Goal: Task Accomplishment & Management: Manage account settings

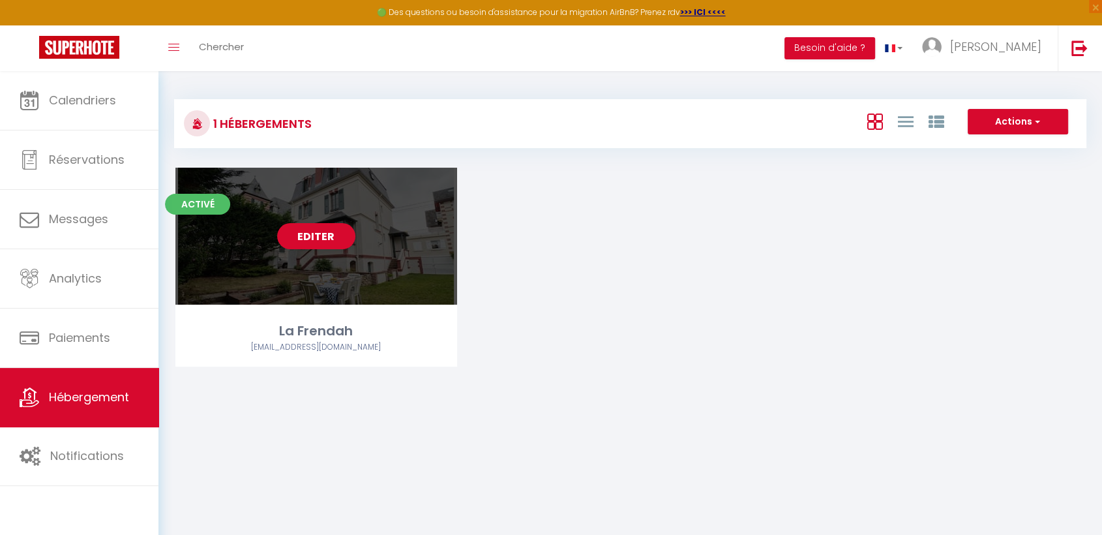
click at [310, 285] on div "Editer" at bounding box center [316, 236] width 282 height 137
select select "3"
select select "2"
select select "1"
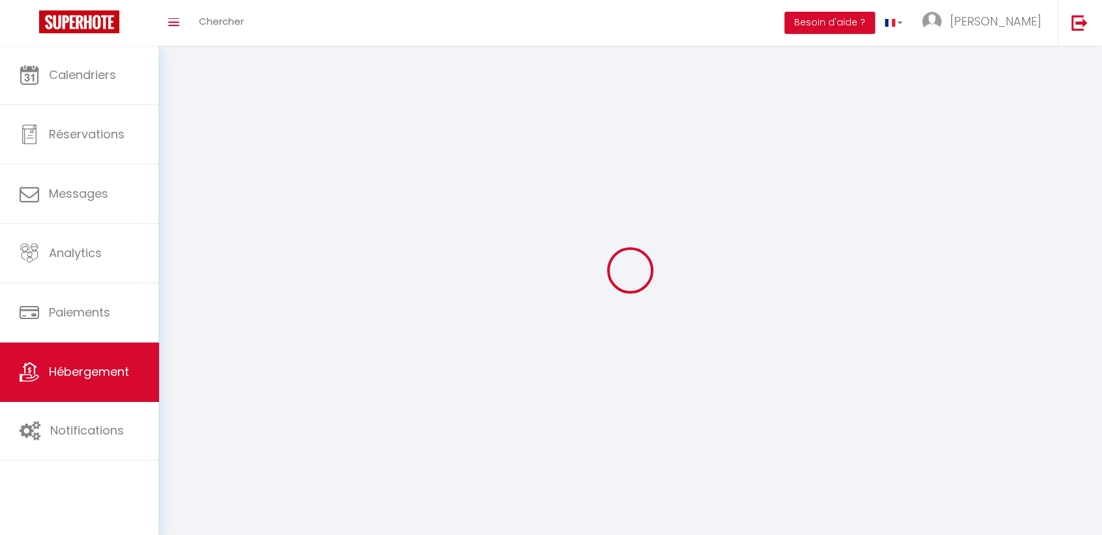
select select
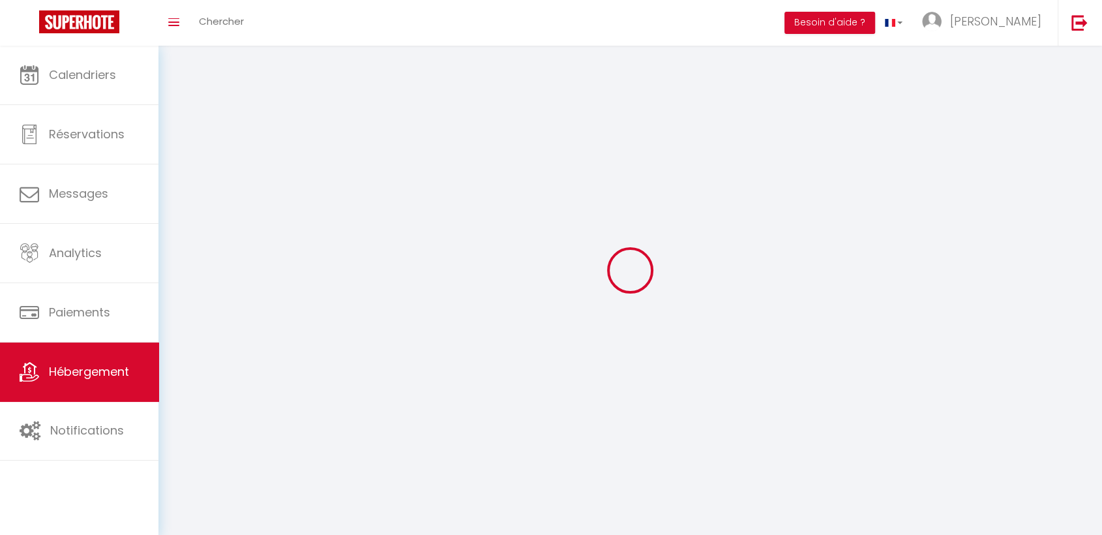
select select
checkbox input "false"
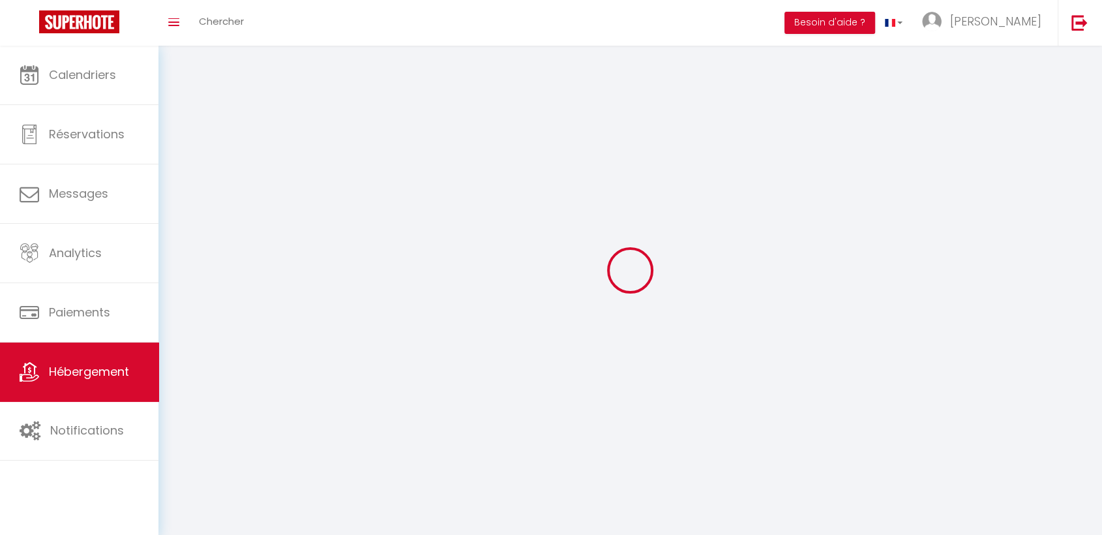
select select
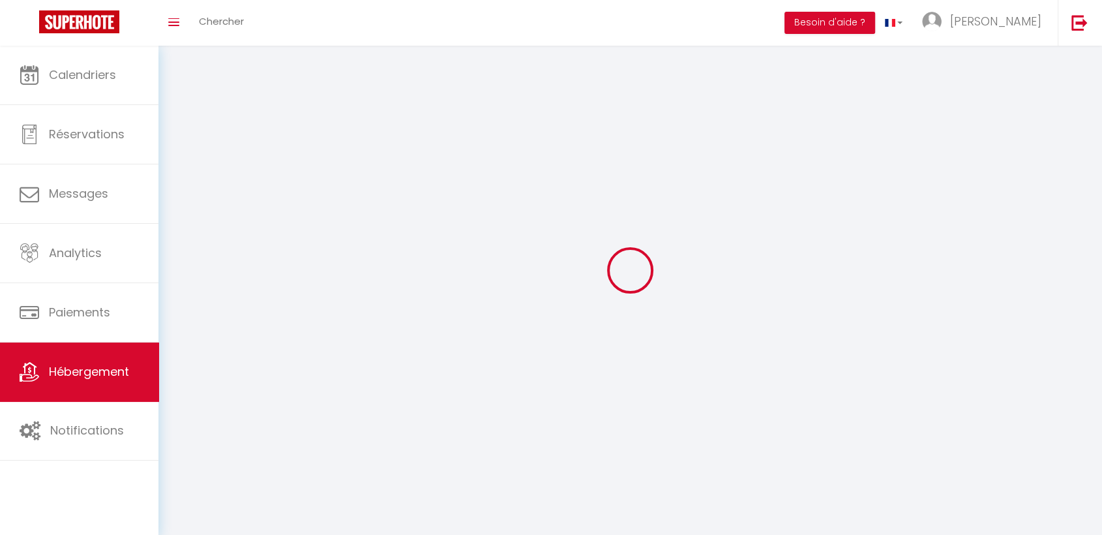
select select
checkbox input "false"
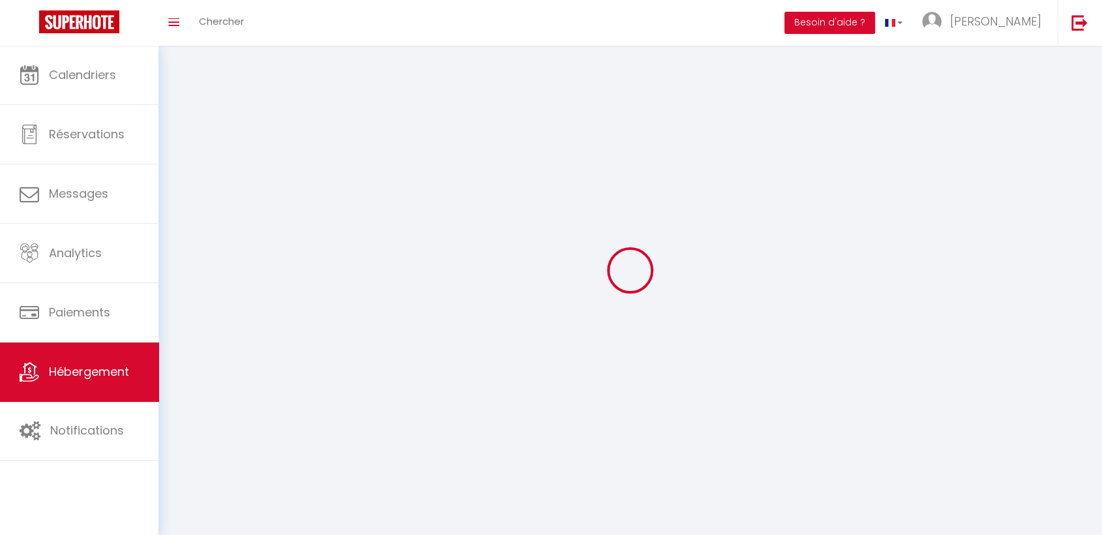
checkbox input "false"
select select
select select "1"
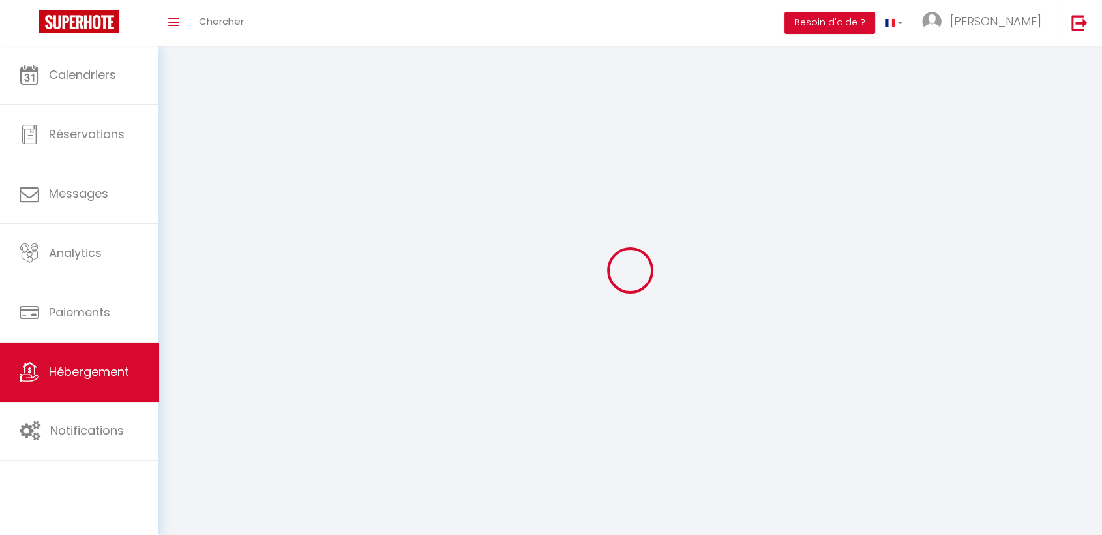
select select "28"
select select
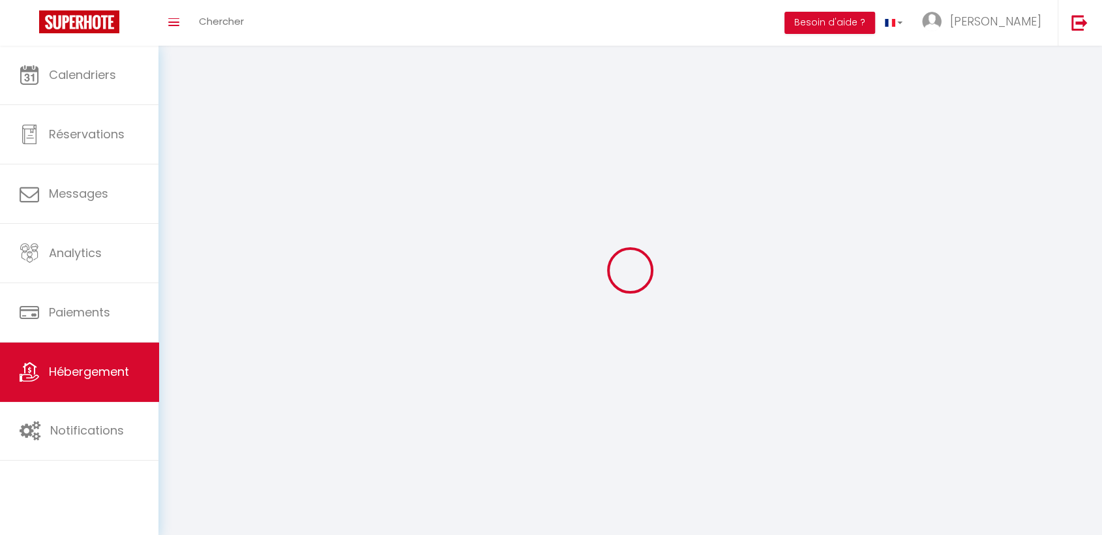
select select
checkbox input "false"
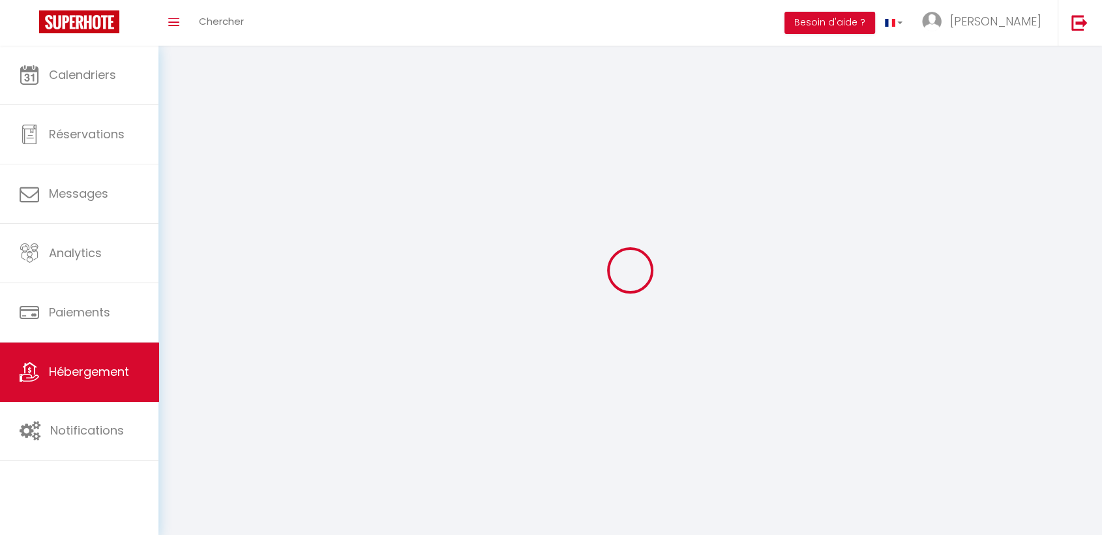
checkbox input "false"
select select
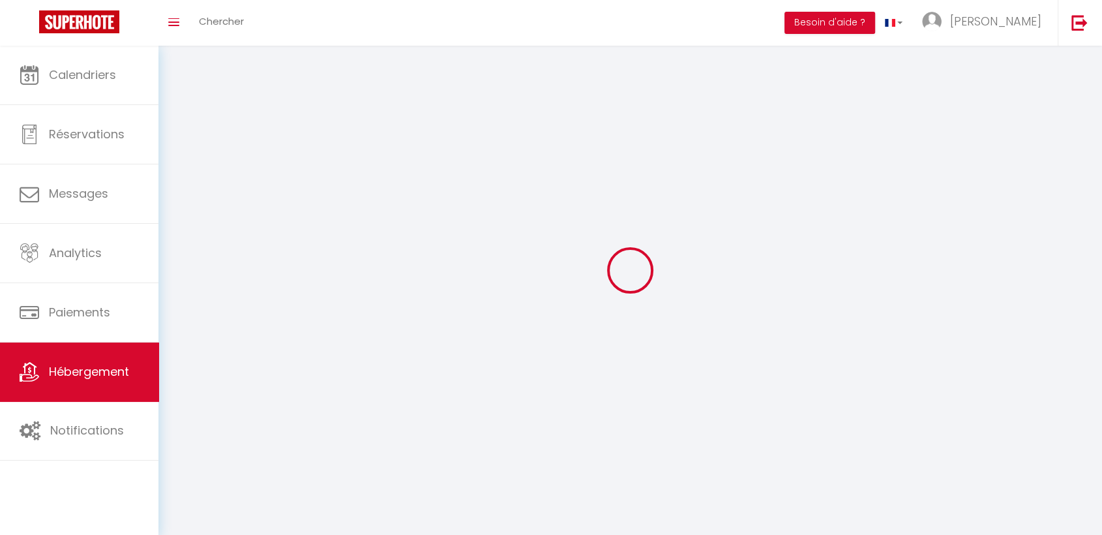
select select
checkbox input "false"
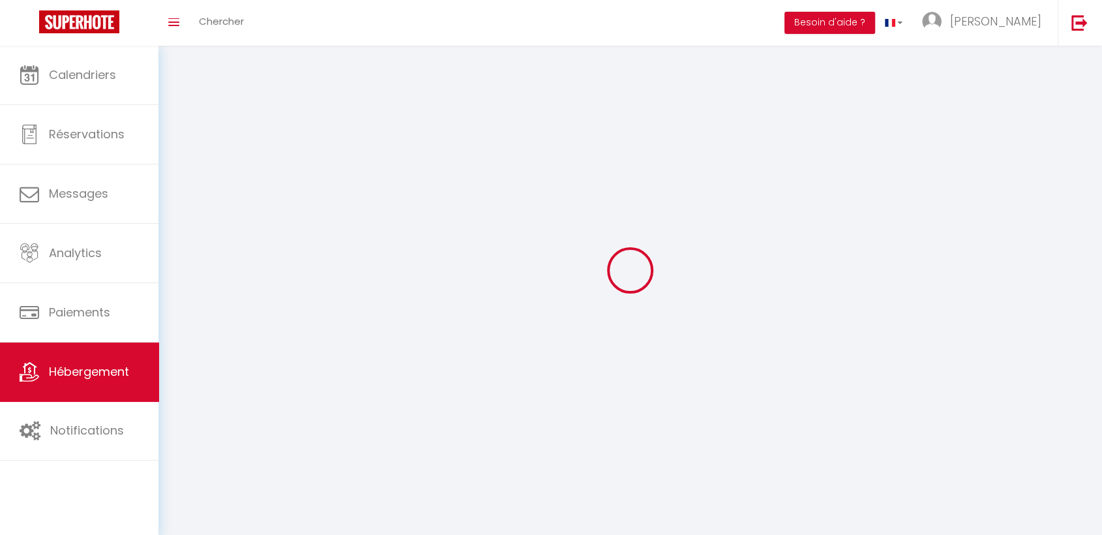
checkbox input "false"
select select
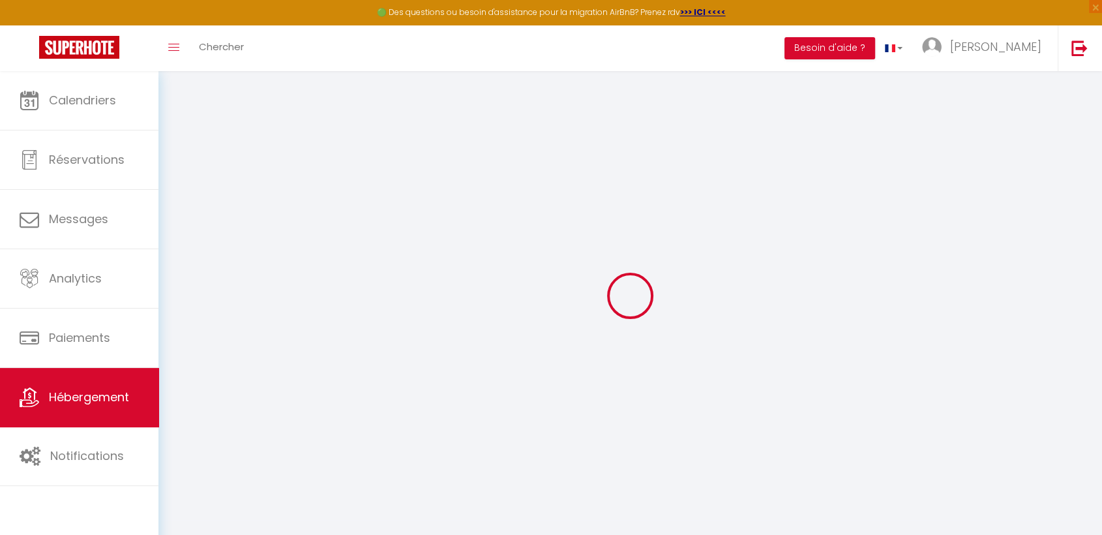
select select
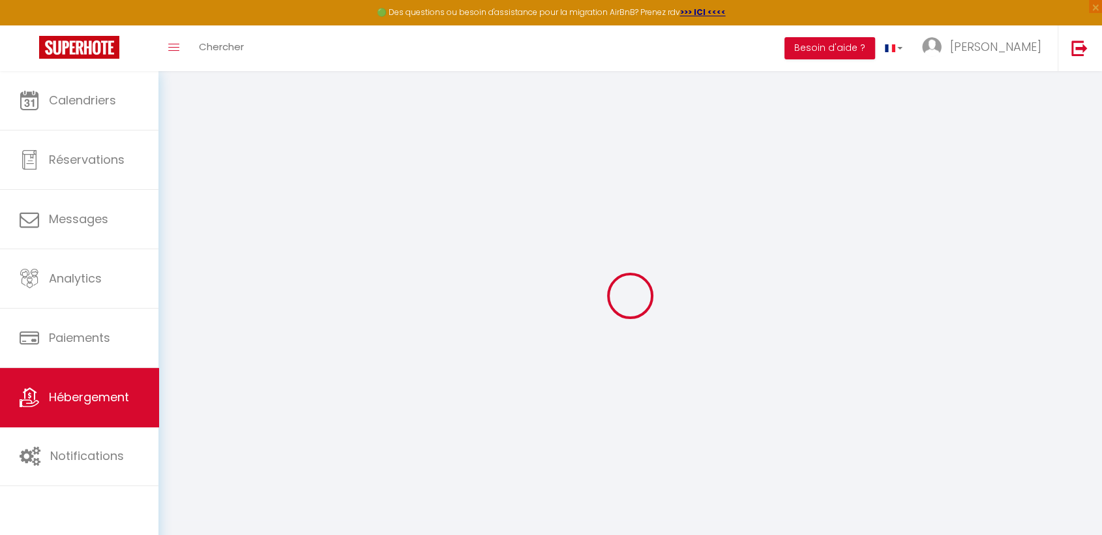
select select
checkbox input "false"
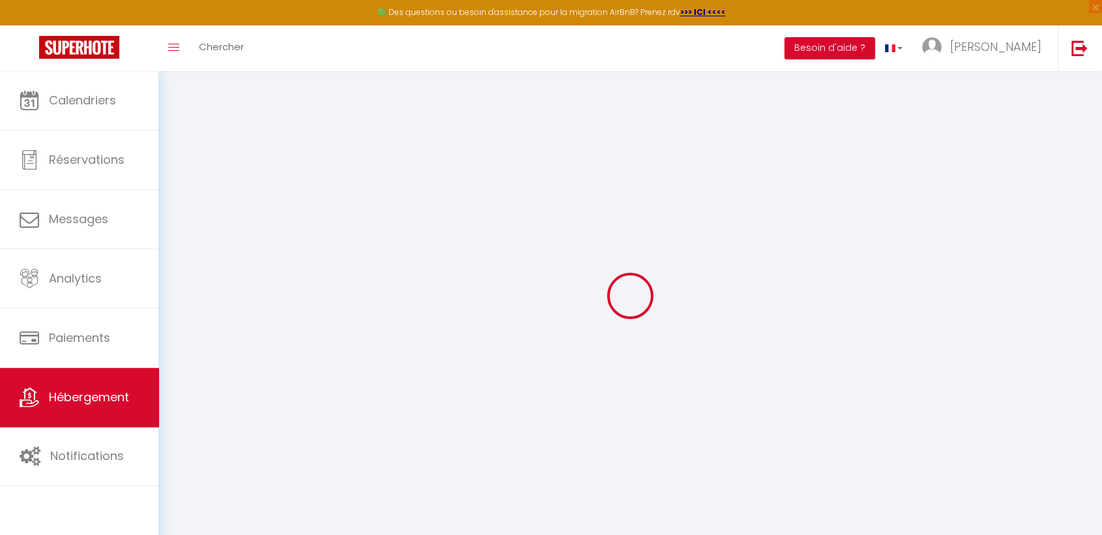
select select
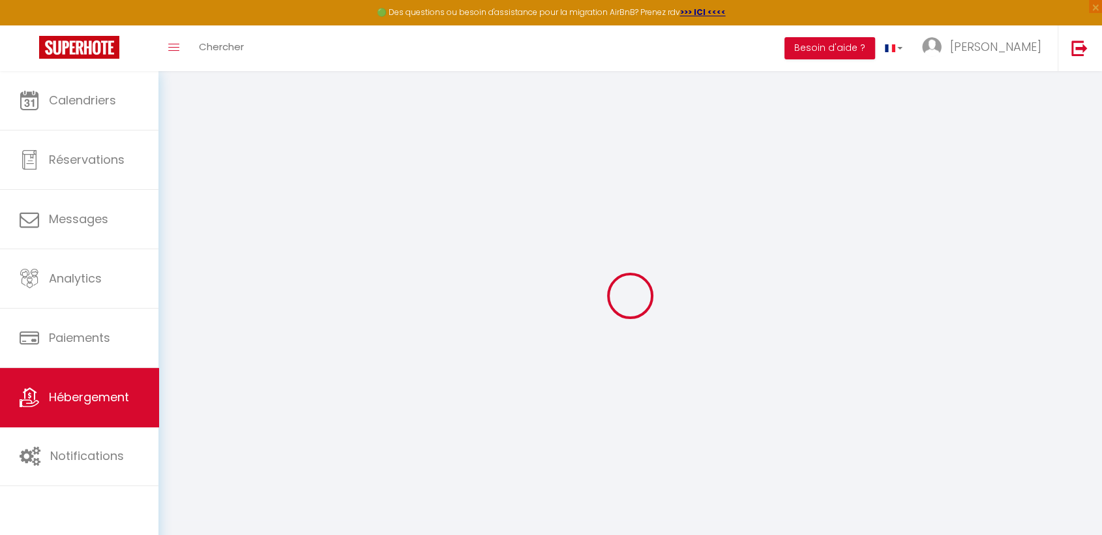
select select
checkbox input "false"
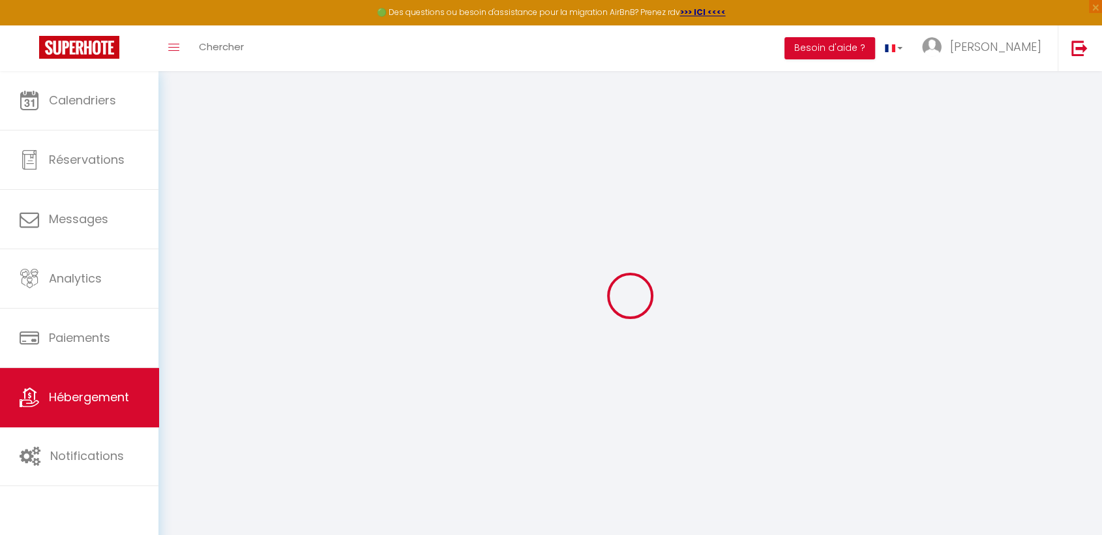
checkbox input "false"
select select
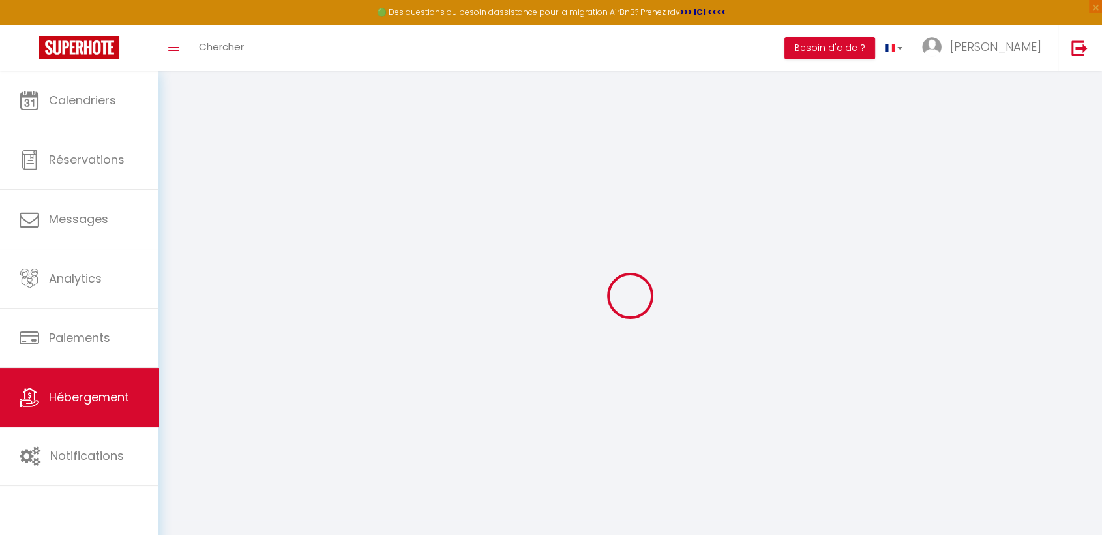
select select
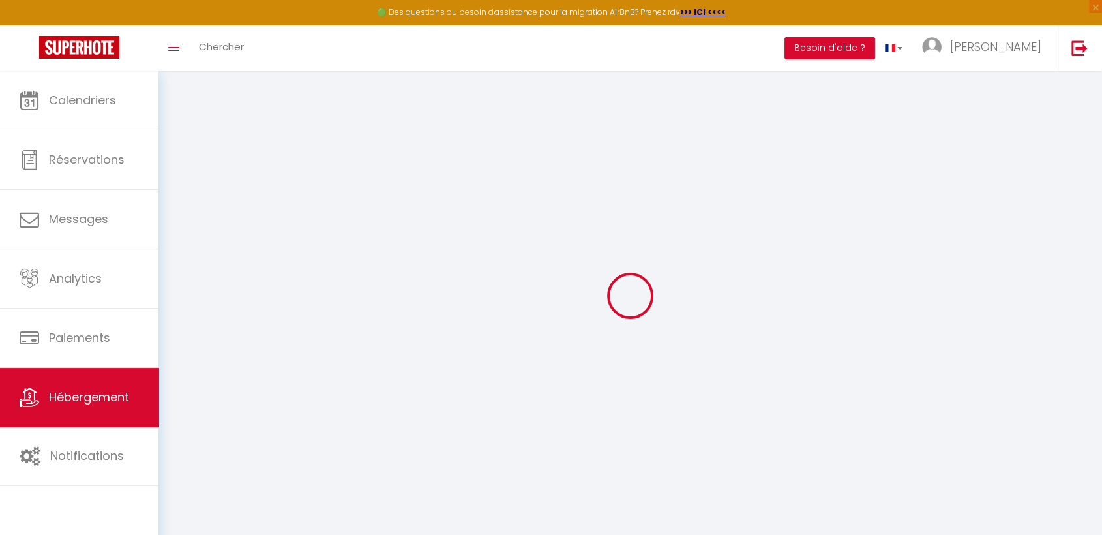
checkbox input "false"
select select
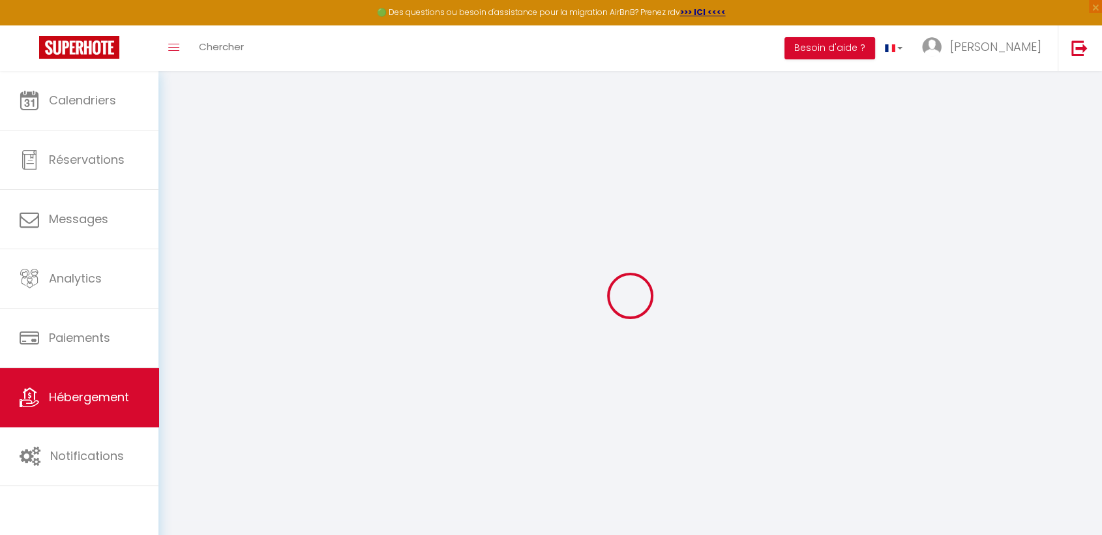
select select
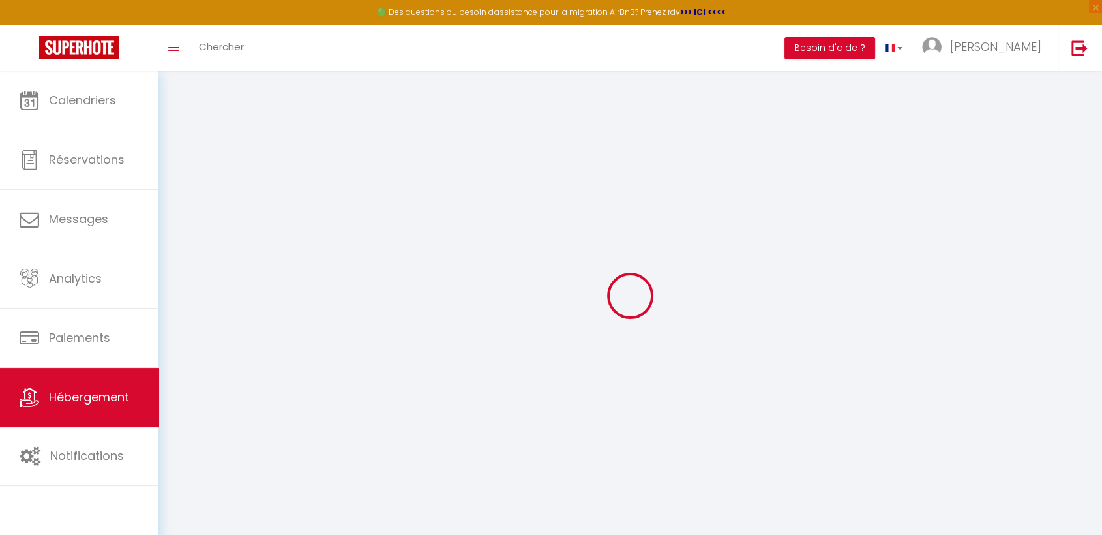
select select
checkbox input "false"
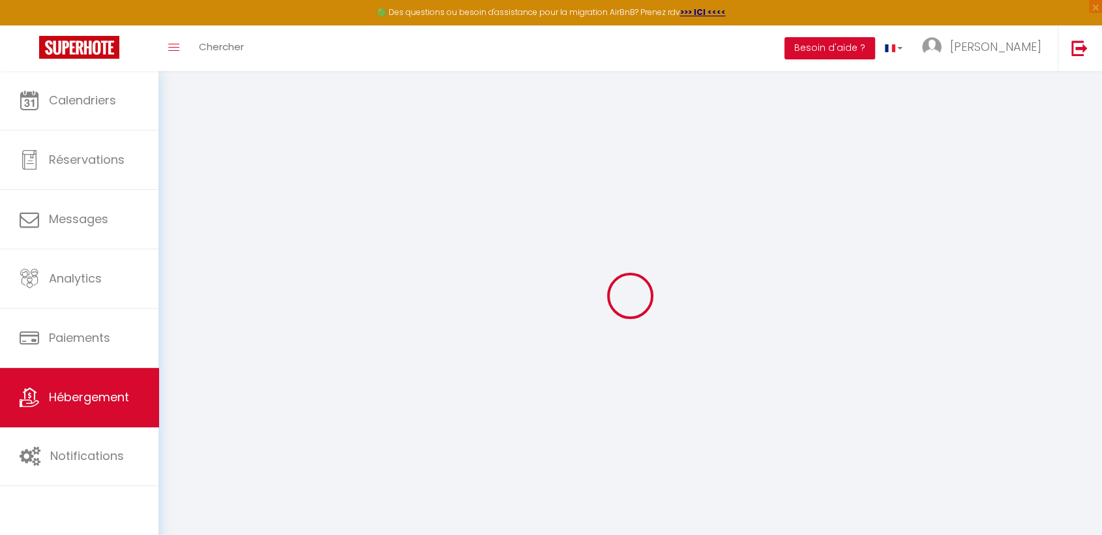
checkbox input "false"
select select
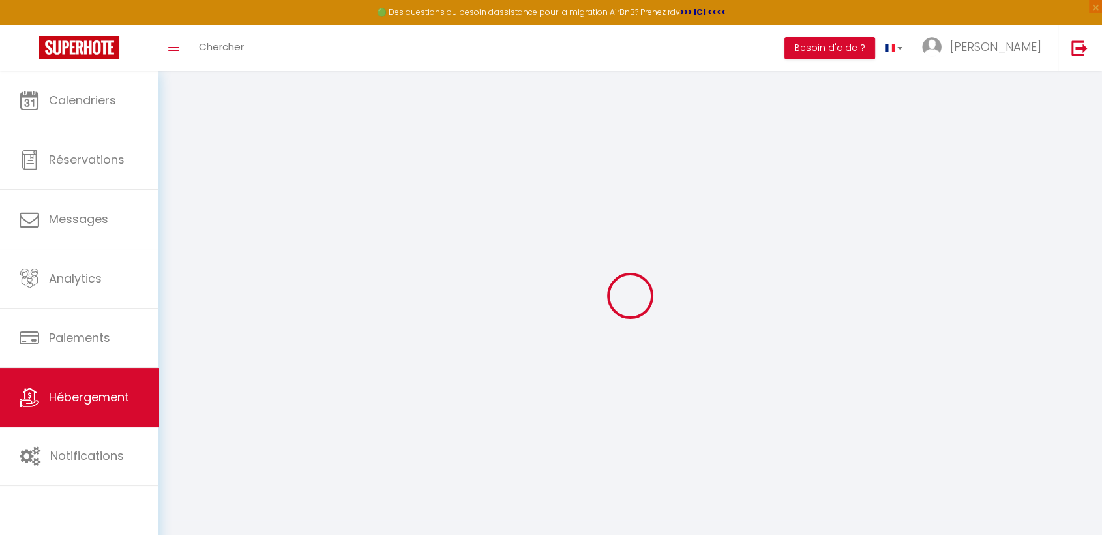
select select
checkbox input "false"
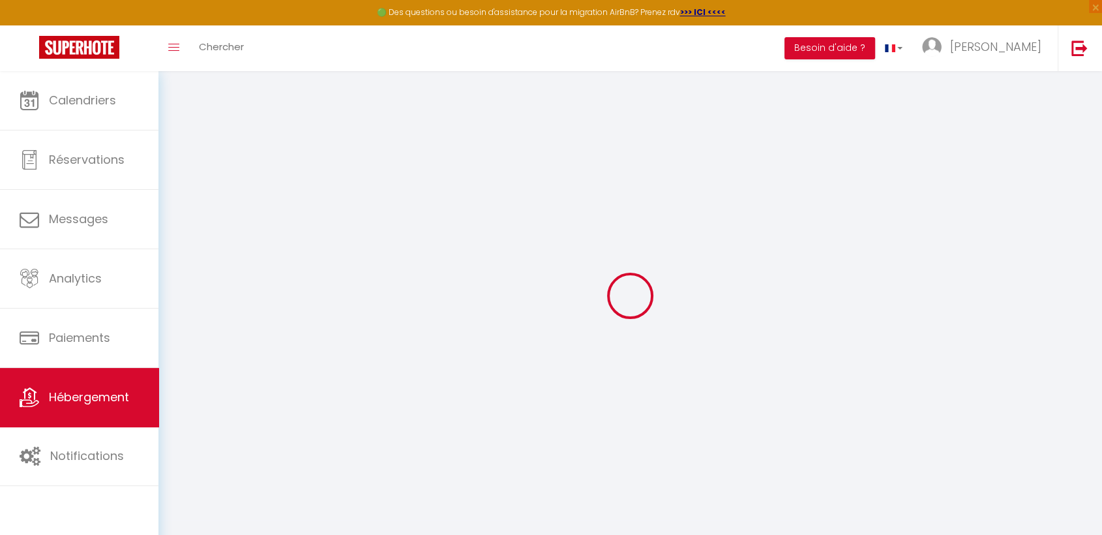
checkbox input "false"
select select
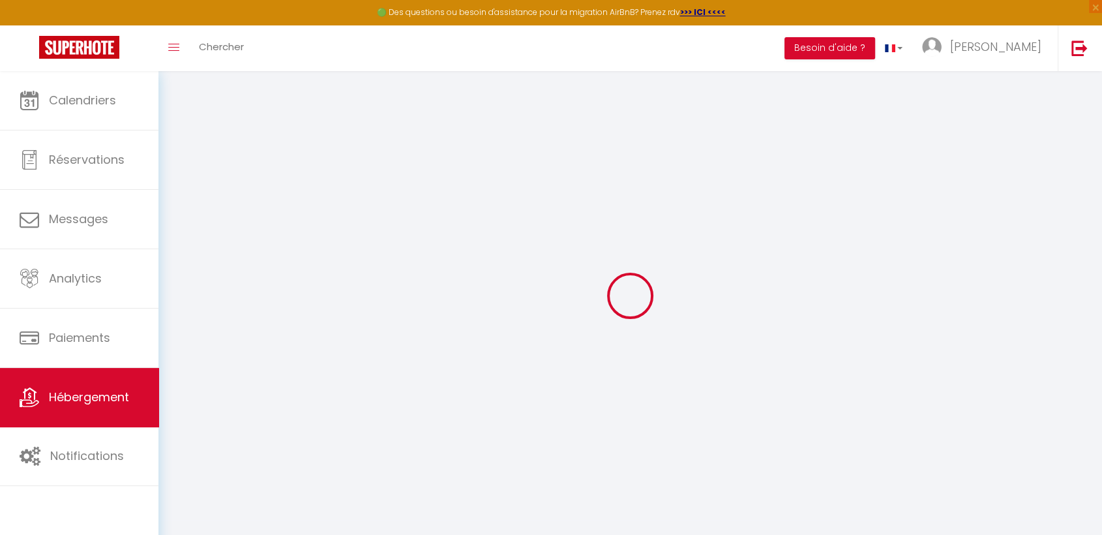
type input "La Frendah"
type input "Famille [PERSON_NAME]"
select select "houses"
select select "12"
select select "5"
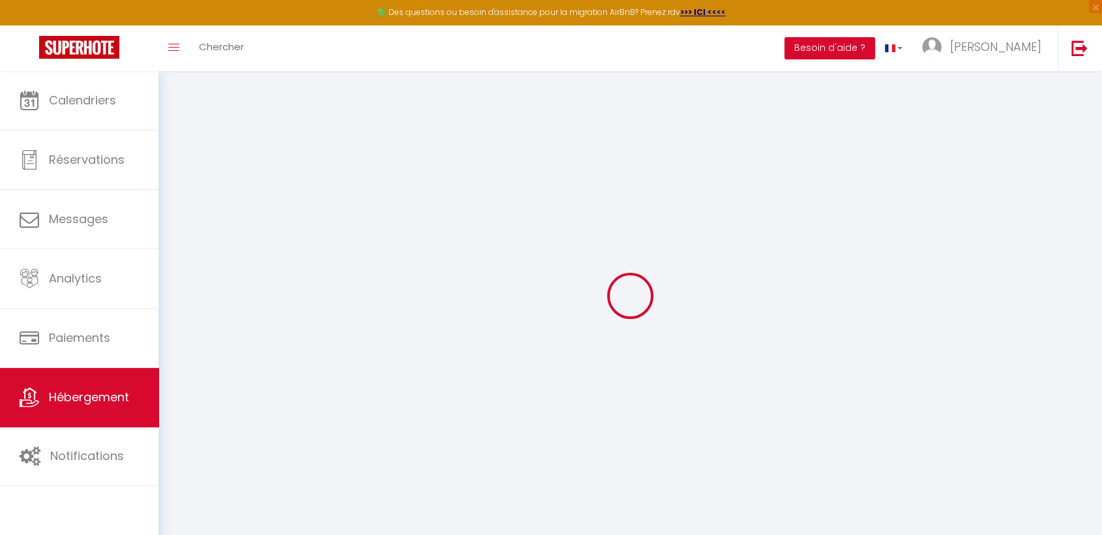
select select "2"
type input "5000"
select select
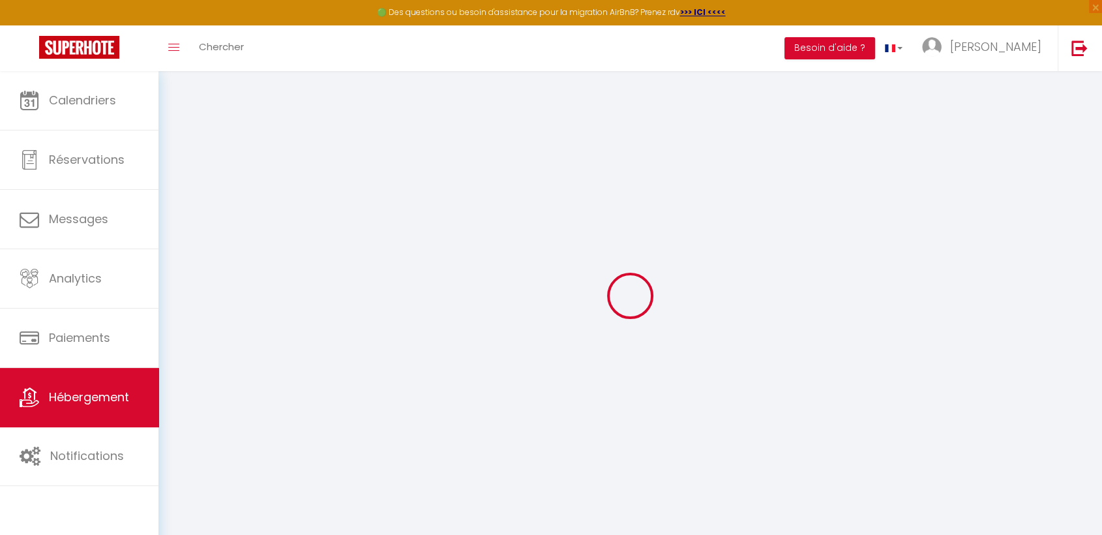
select select
type input "[STREET_ADDRESS]"
type input "14390"
type input "Cabourg"
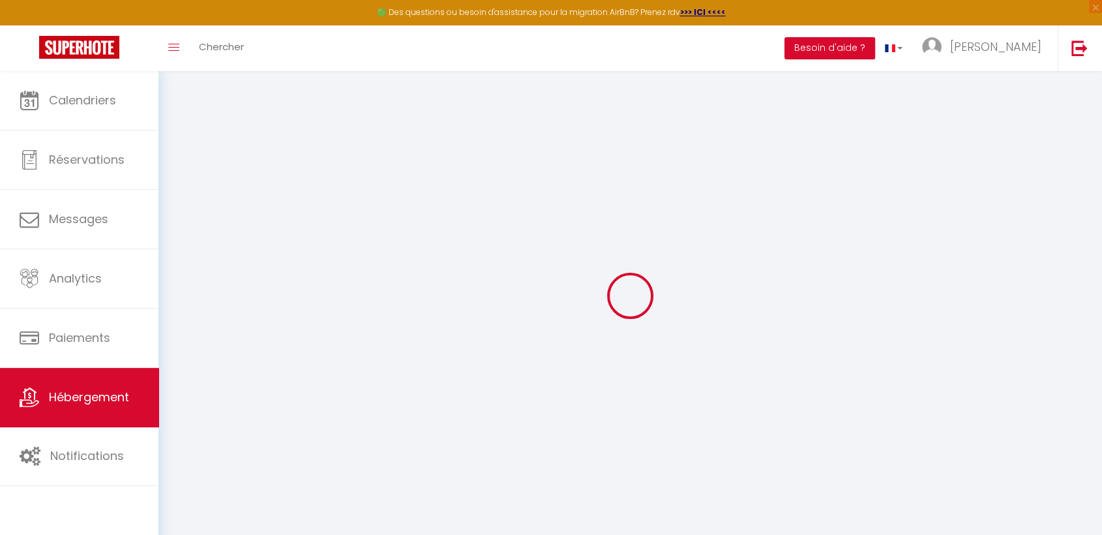
type input "[EMAIL_ADDRESS][DOMAIN_NAME]"
select select
checkbox input "false"
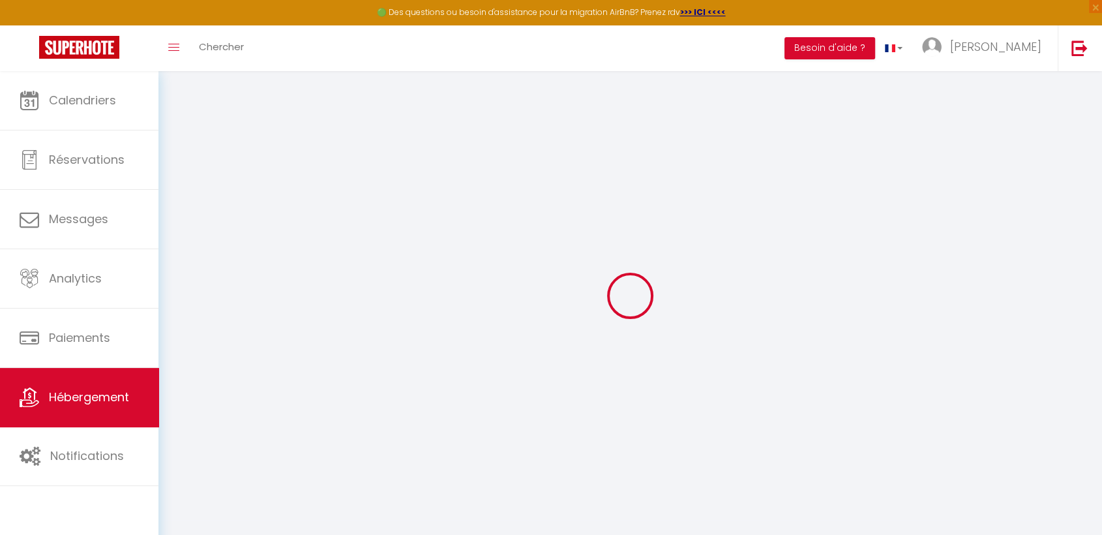
checkbox input "false"
select select
type input "0"
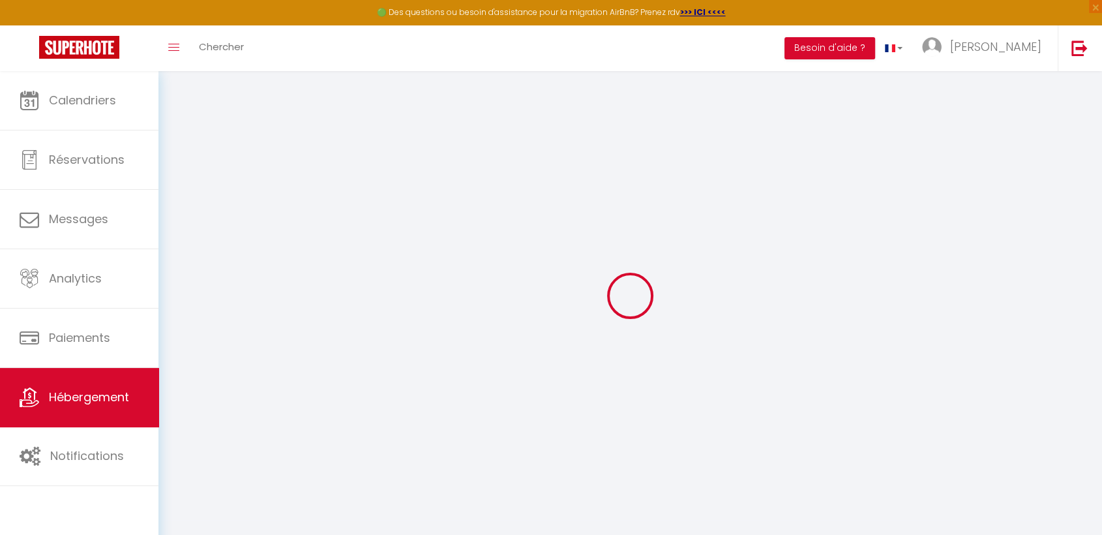
type input "0"
select select
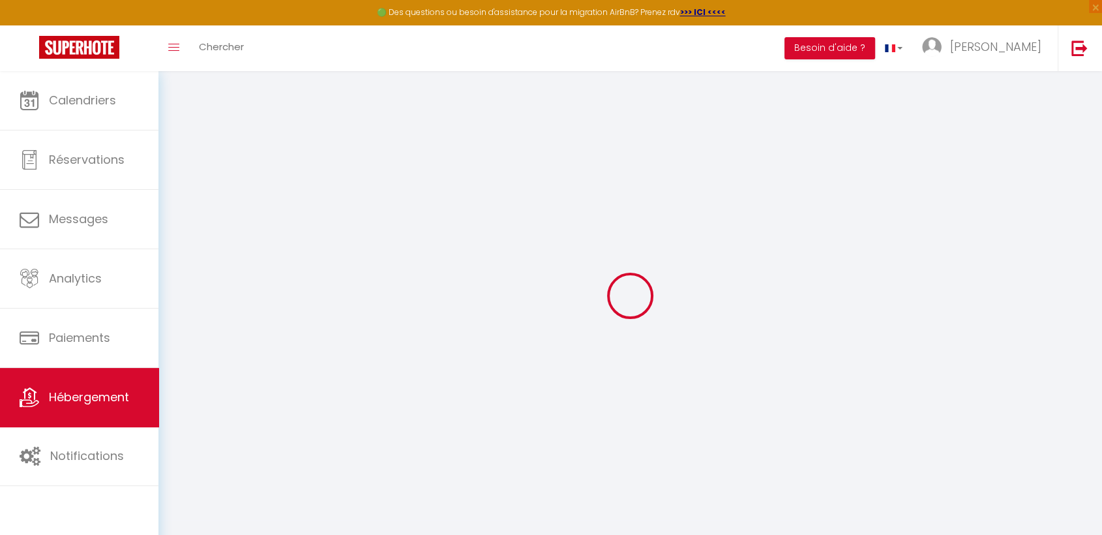
select select
checkbox input "false"
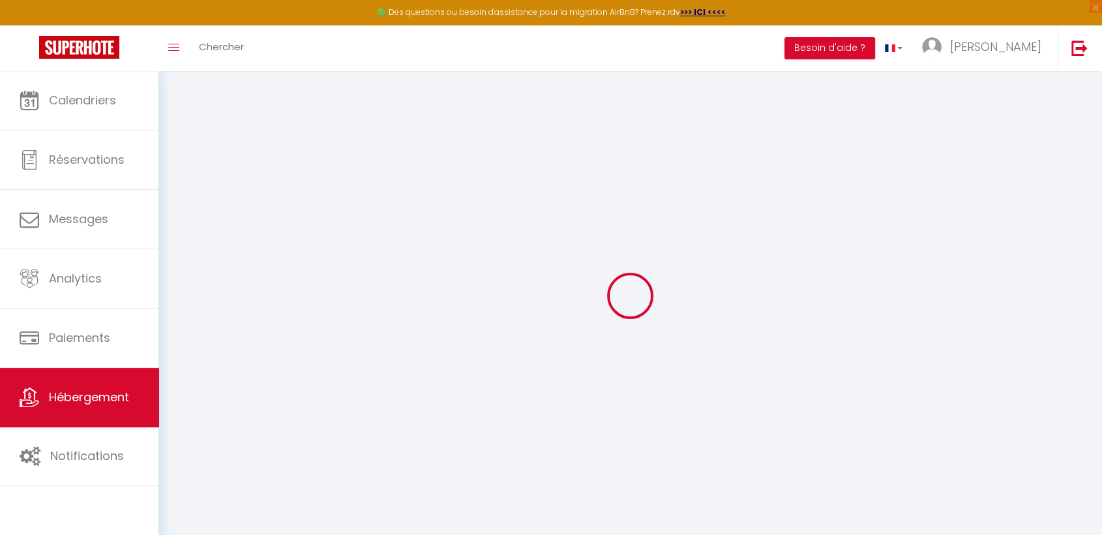
checkbox input "false"
select select
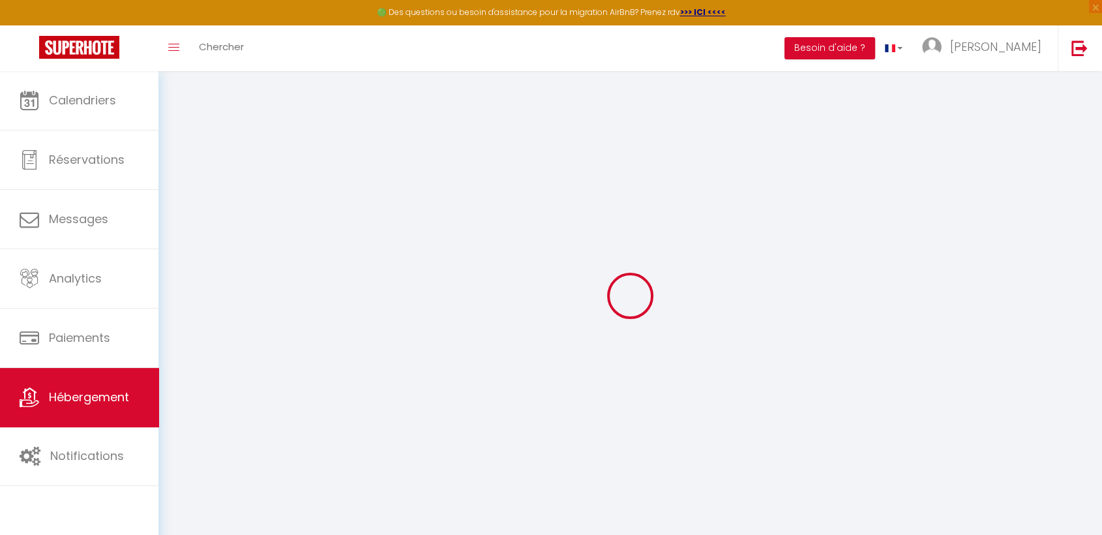
select select
checkbox input "false"
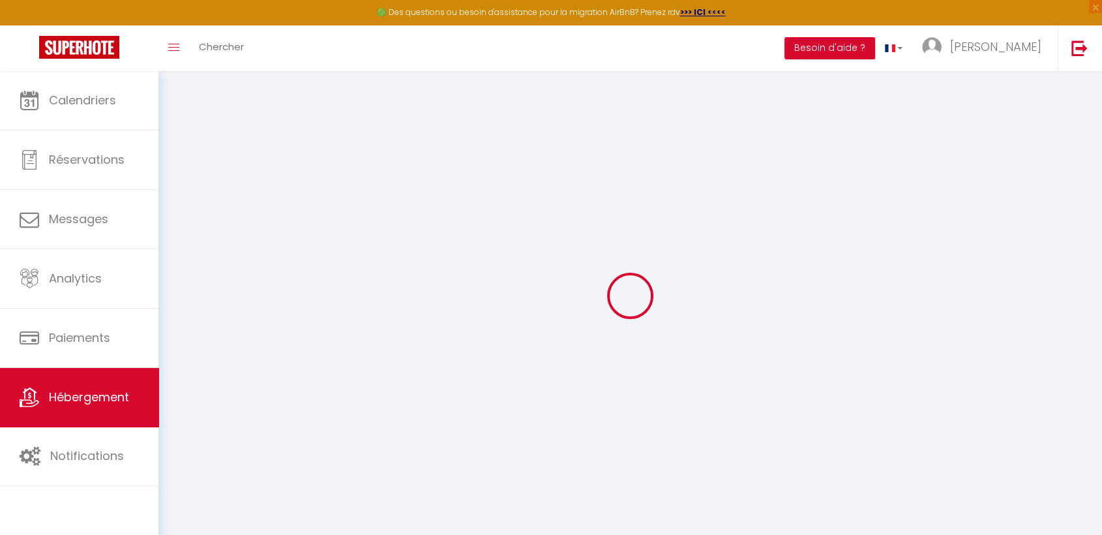
checkbox input "false"
select select
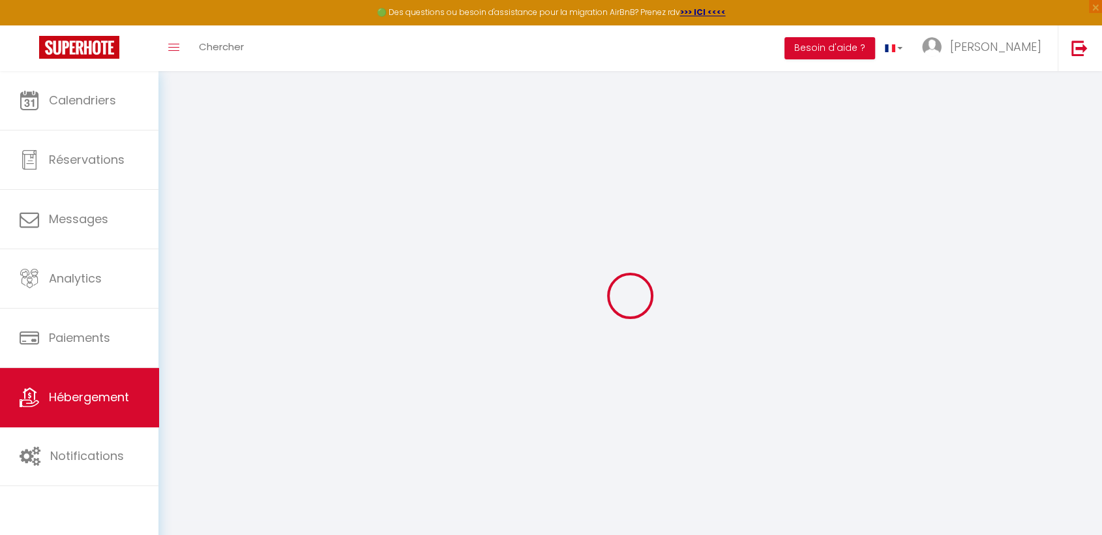
select select
checkbox input "false"
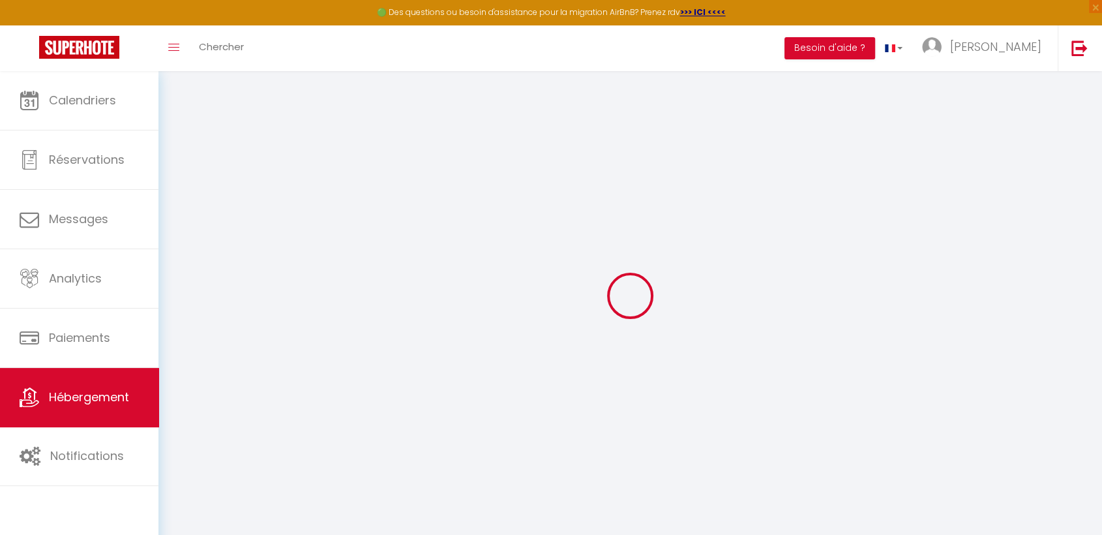
checkbox input "false"
select select
checkbox input "false"
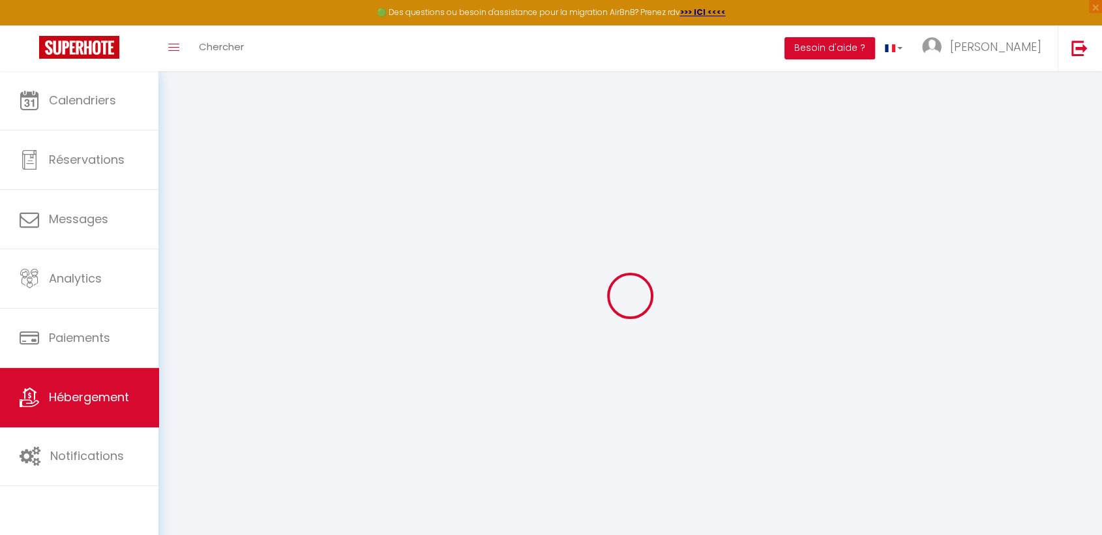
checkbox input "false"
select select "17:00"
select select "23:45"
select select "10:00"
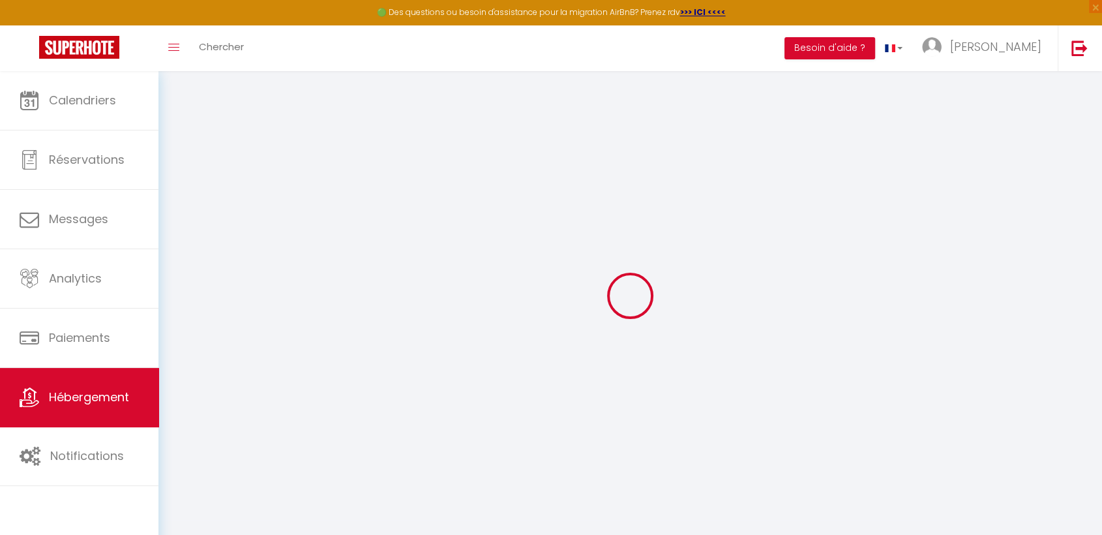
select select "30"
select select "120"
select select
checkbox input "false"
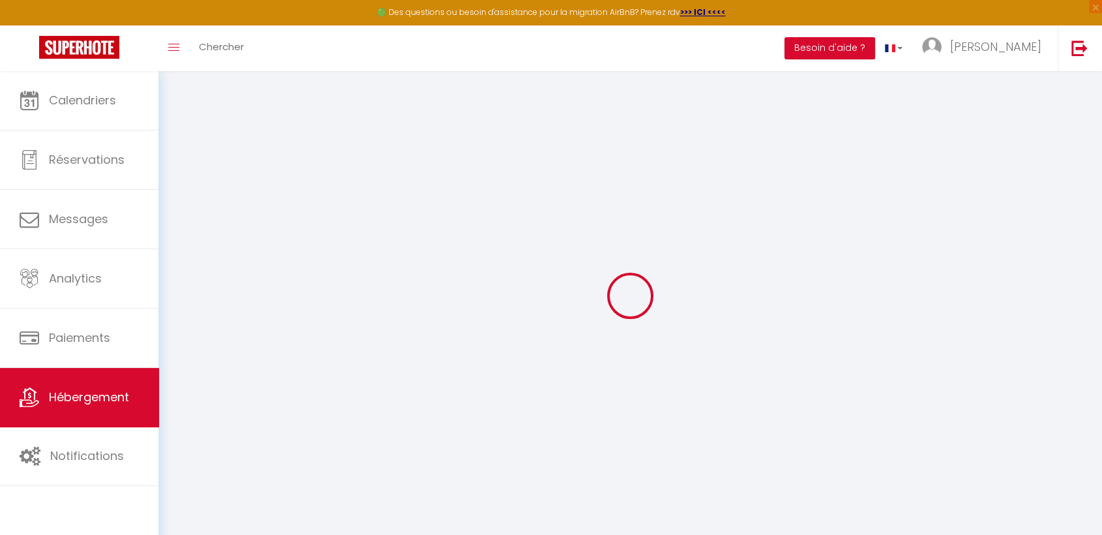
checkbox input "false"
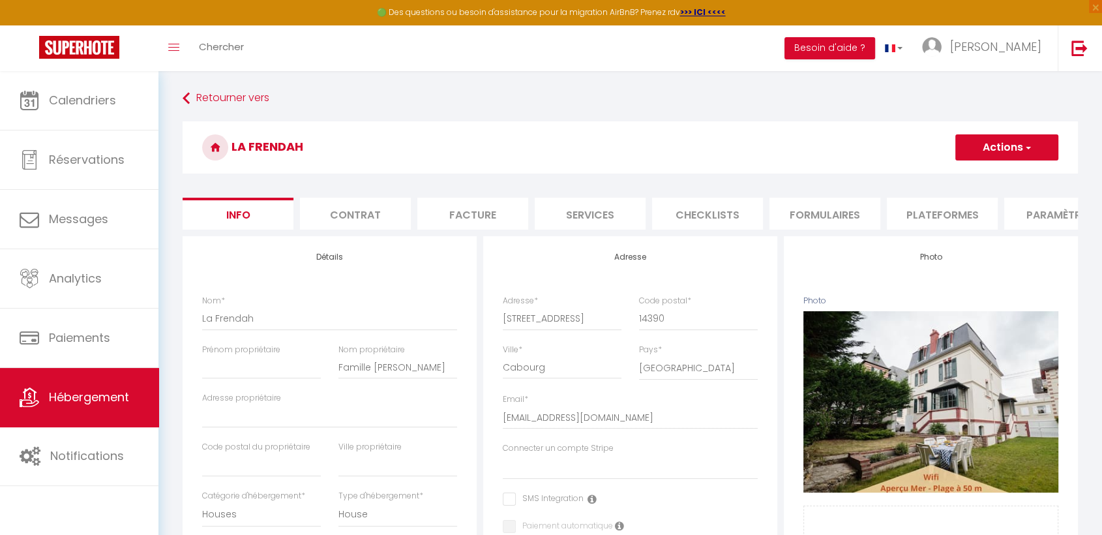
click at [1059, 215] on li "Paramètres" at bounding box center [1059, 214] width 111 height 32
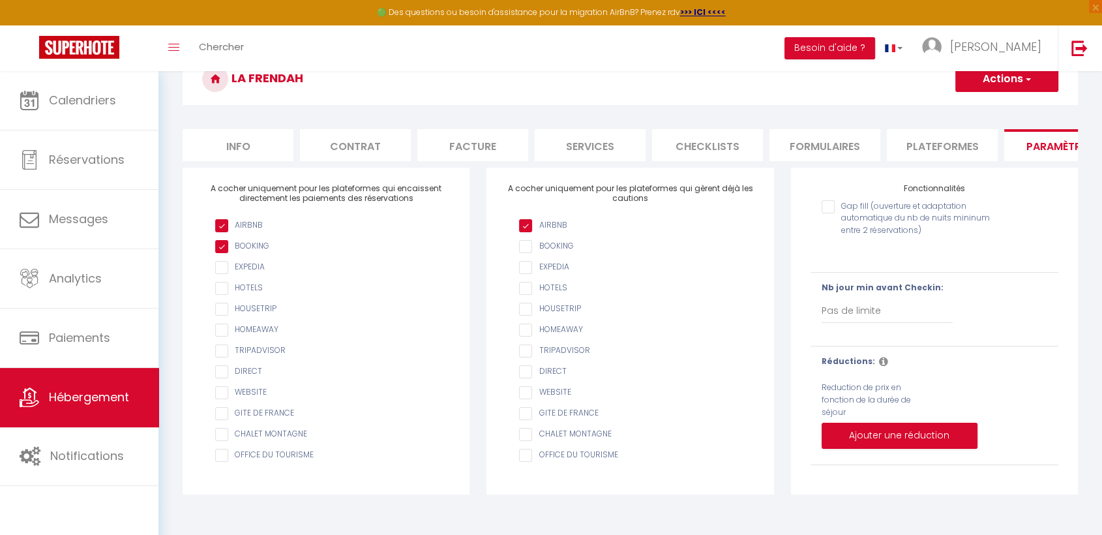
scroll to position [71, 0]
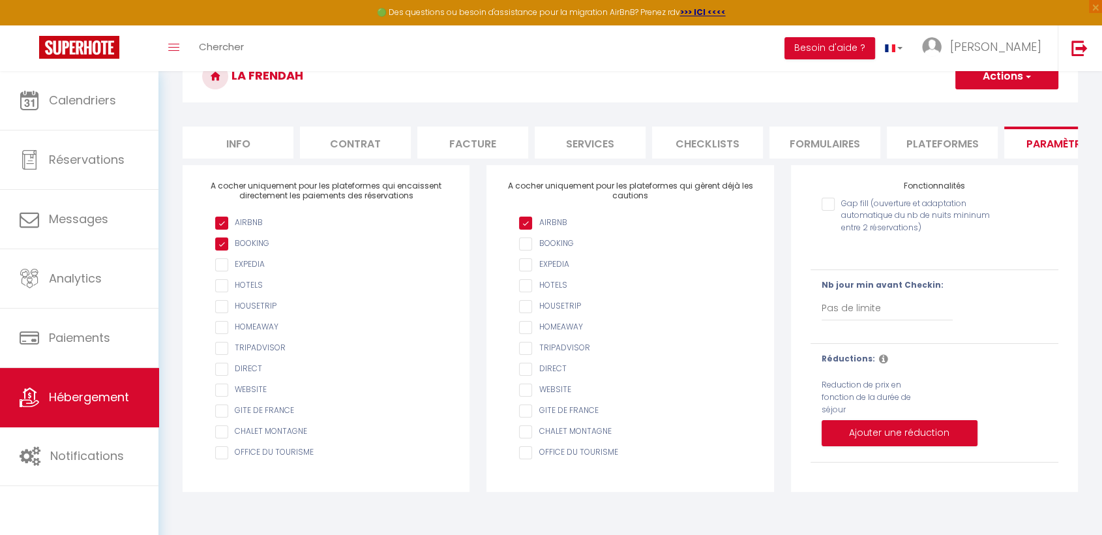
click at [678, 142] on li "Checklists" at bounding box center [707, 143] width 111 height 32
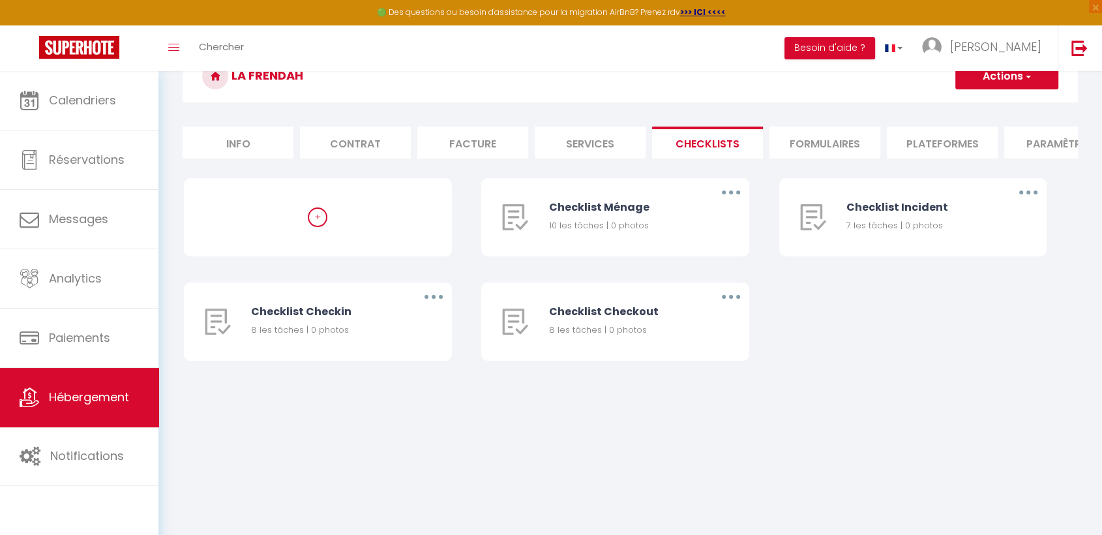
click at [569, 131] on li "Services" at bounding box center [590, 143] width 111 height 32
select select
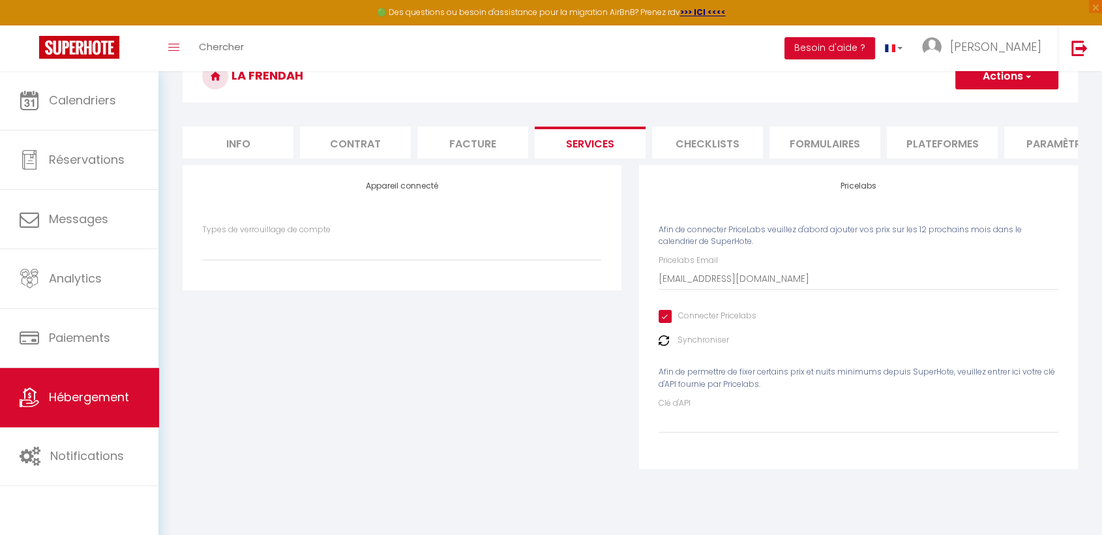
click at [811, 143] on li "Formulaires" at bounding box center [825, 143] width 111 height 32
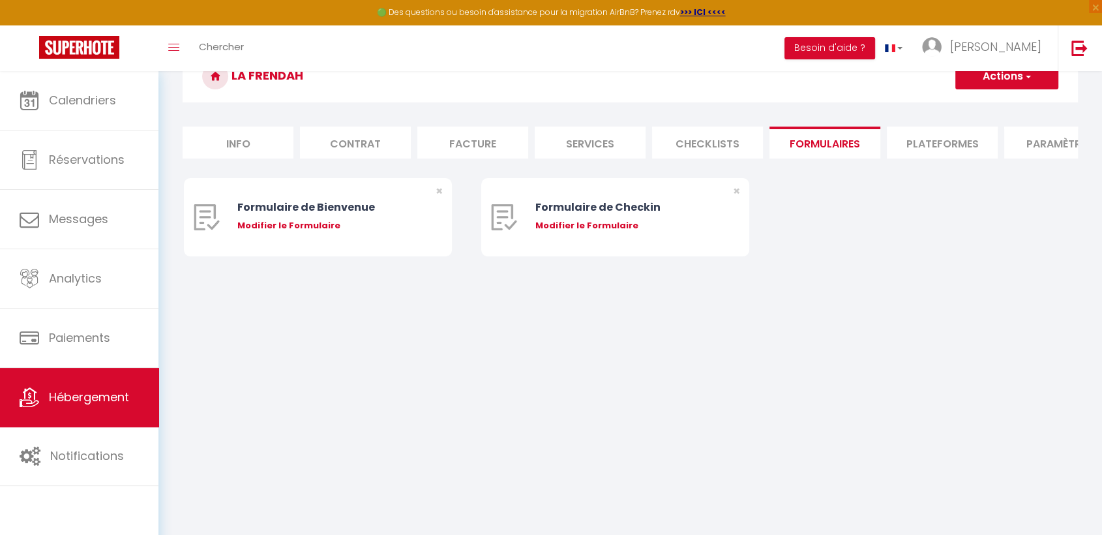
click at [460, 153] on li "Facture" at bounding box center [472, 143] width 111 height 32
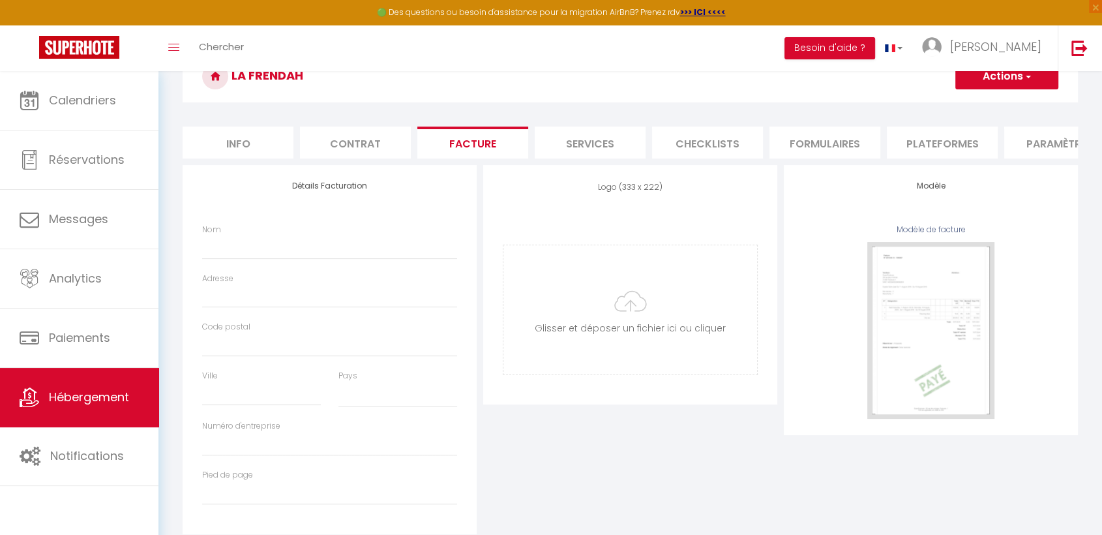
select select
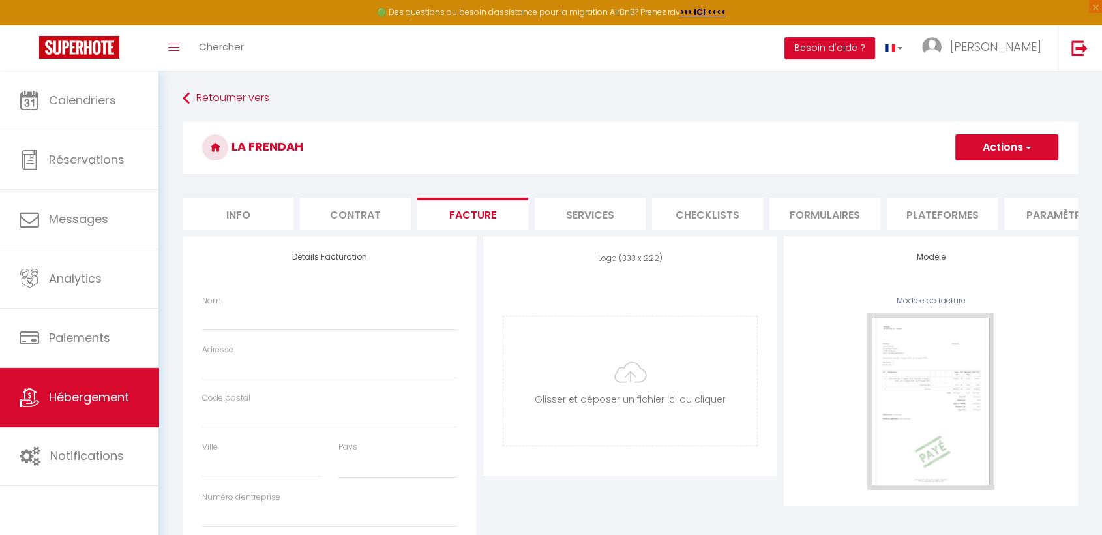
click at [254, 204] on li "Info" at bounding box center [238, 214] width 111 height 32
select select
checkbox input "false"
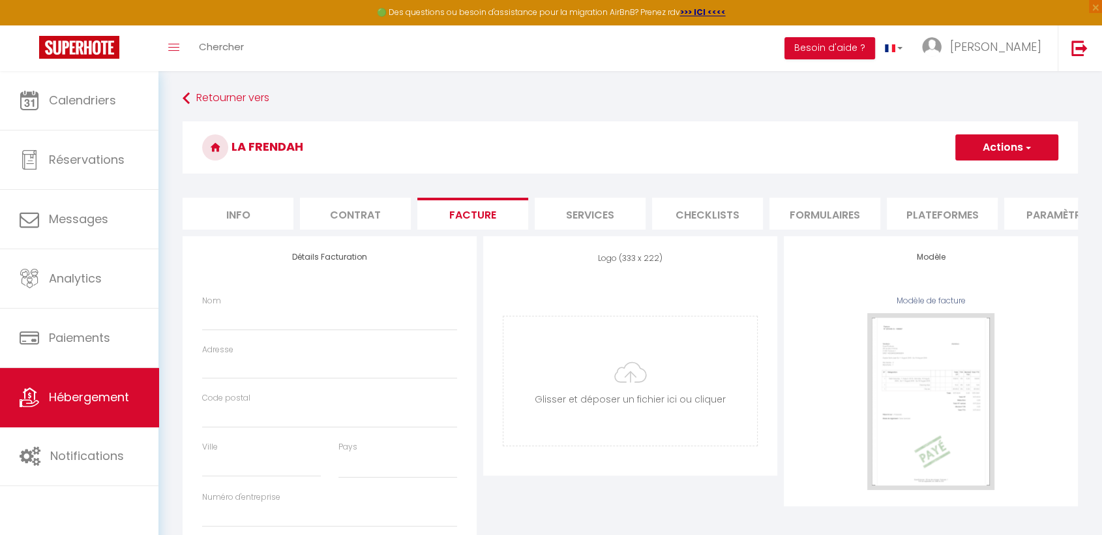
checkbox input "false"
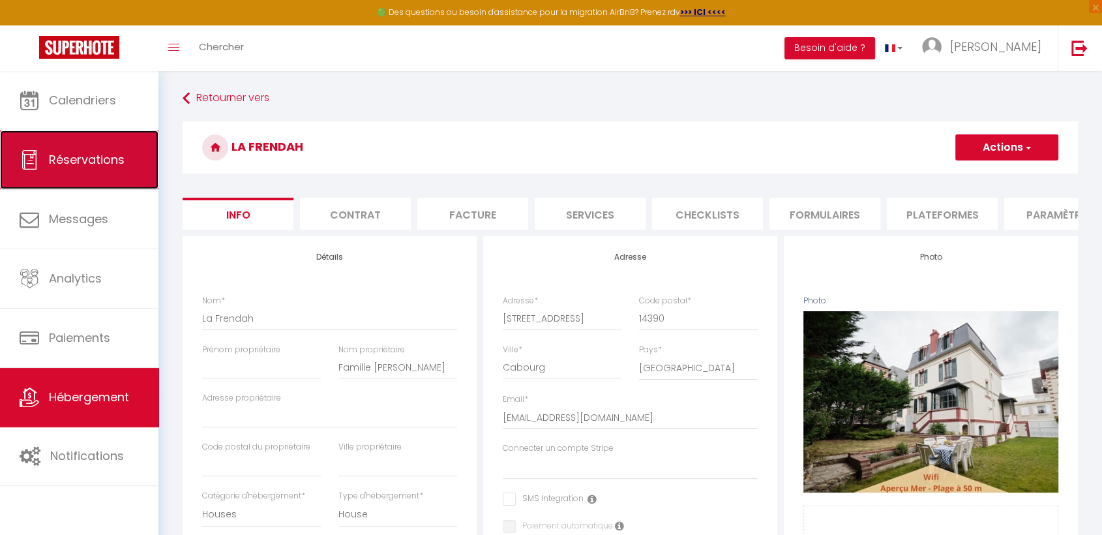
click at [125, 168] on link "Réservations" at bounding box center [79, 159] width 158 height 59
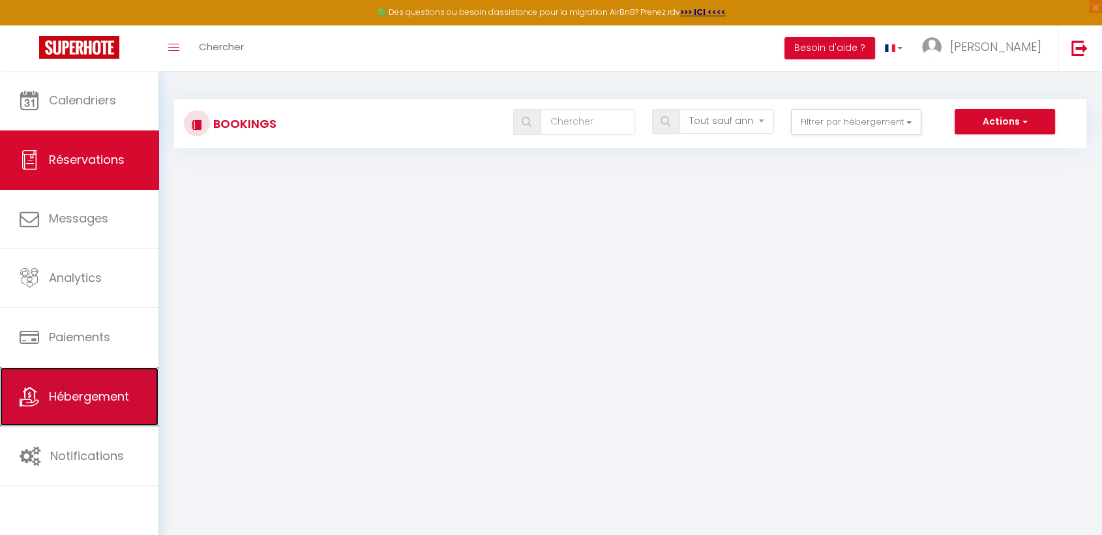
click at [91, 393] on span "Hébergement" at bounding box center [89, 396] width 80 height 16
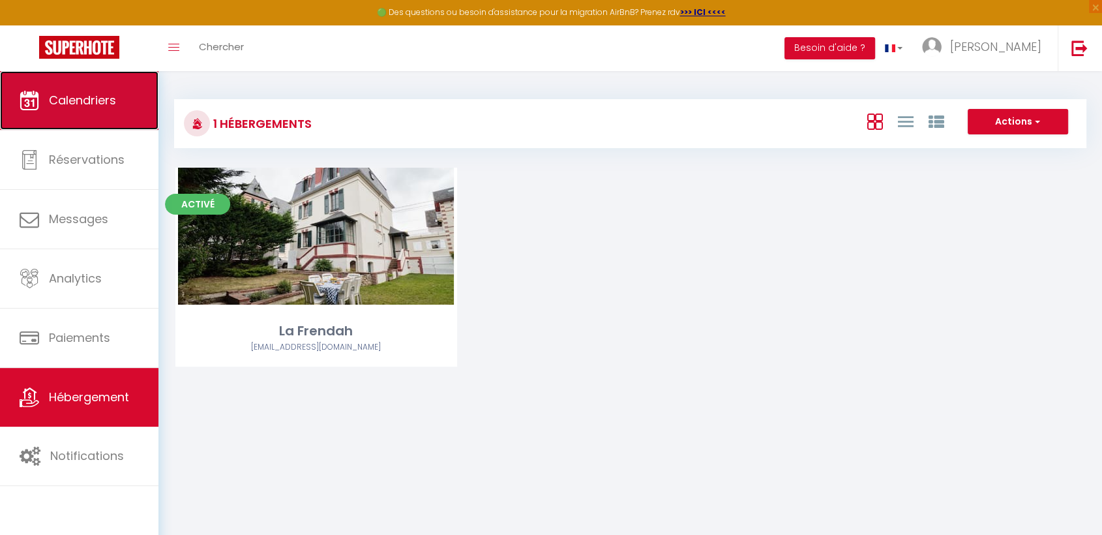
click at [139, 123] on link "Calendriers" at bounding box center [79, 100] width 158 height 59
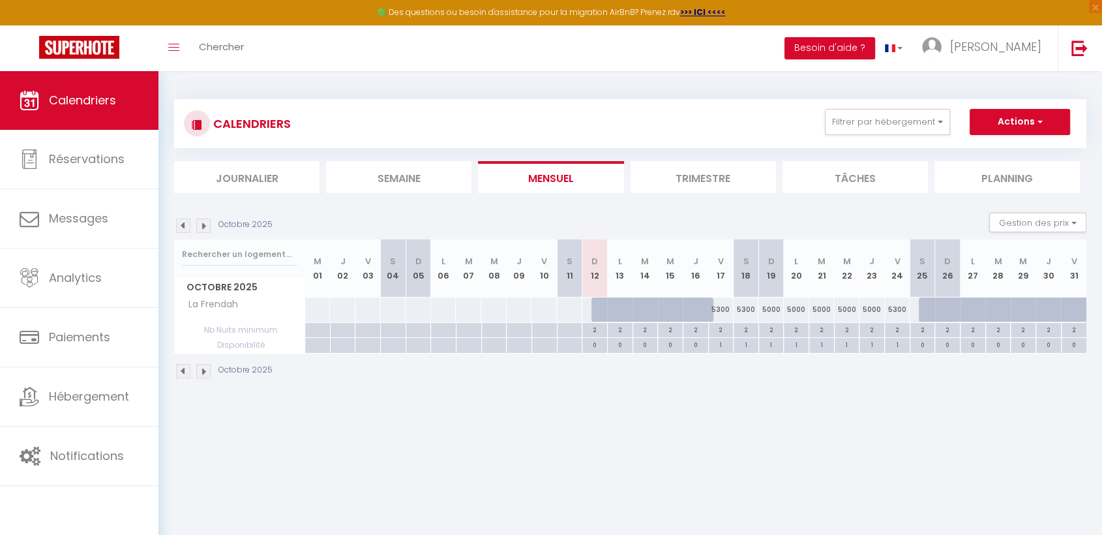
click at [719, 307] on div "5300" at bounding box center [720, 309] width 25 height 24
type input "5300"
select select "1"
type input "Ven 17 Octobre 2025"
type input "Sam 18 Octobre 2025"
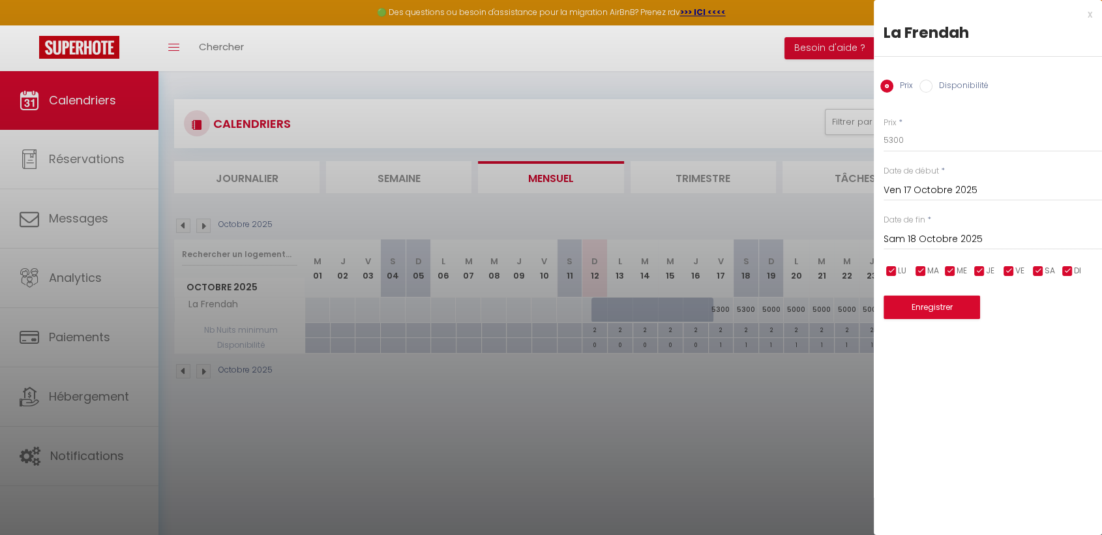
click at [921, 82] on input "Disponibilité" at bounding box center [926, 86] width 13 height 13
radio input "true"
radio input "false"
click at [929, 223] on span "*" at bounding box center [929, 220] width 4 height 11
click at [929, 243] on input "Sam 18 Octobre 2025" at bounding box center [993, 240] width 218 height 17
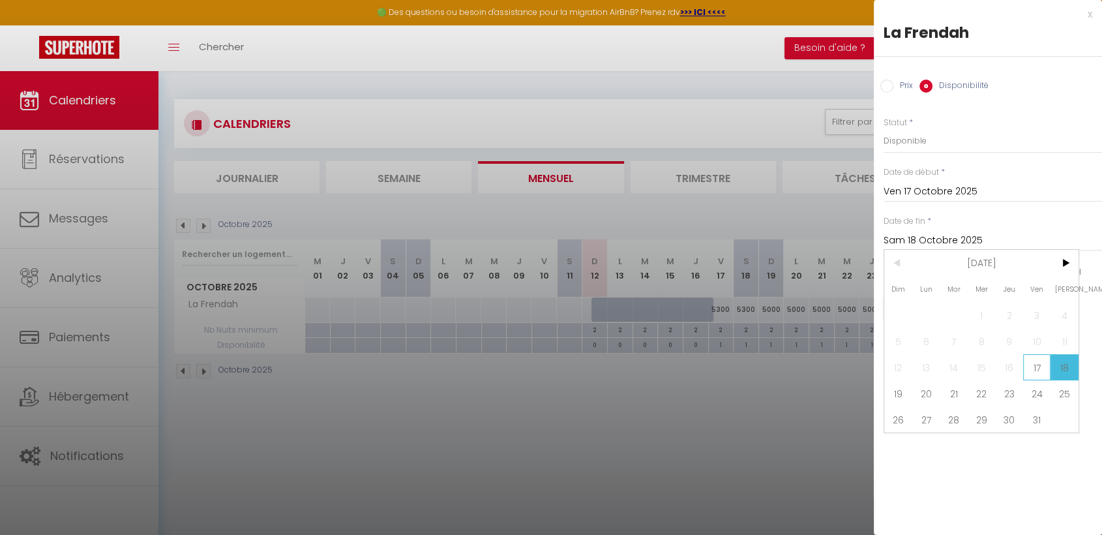
click at [1033, 362] on span "17" at bounding box center [1037, 367] width 28 height 26
type input "Ven 17 Octobre 2025"
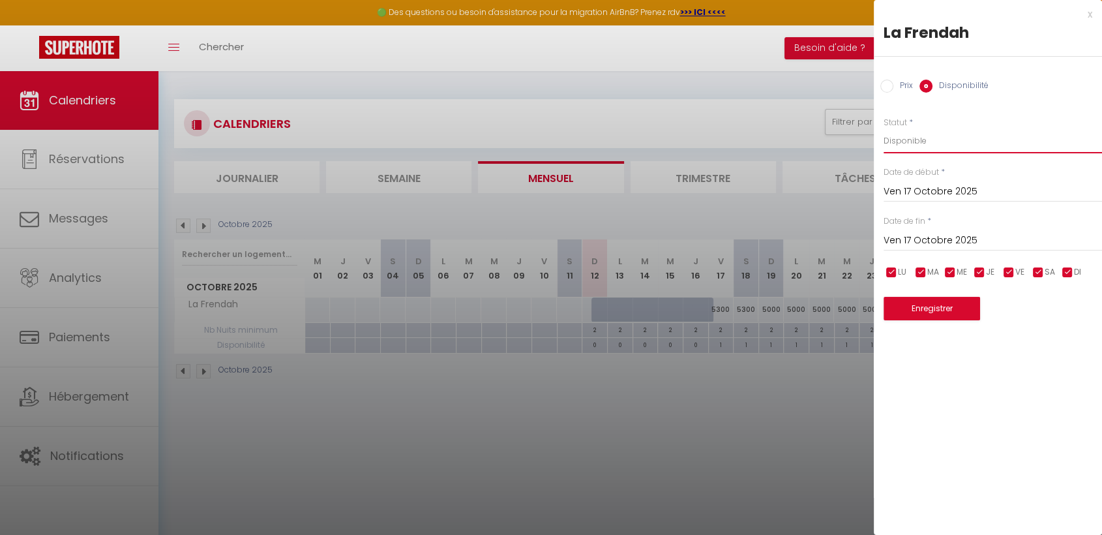
click at [918, 134] on select "Disponible Indisponible" at bounding box center [993, 140] width 218 height 25
click at [884, 128] on select "Disponible Indisponible" at bounding box center [993, 140] width 218 height 25
click at [927, 299] on button "Enregistrer" at bounding box center [932, 308] width 97 height 23
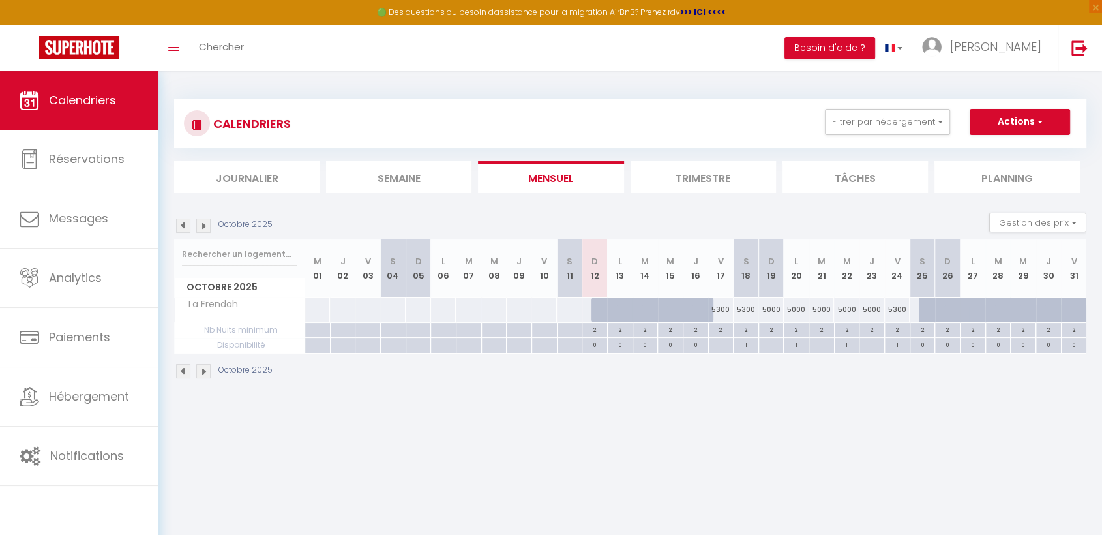
click at [713, 311] on div "5300" at bounding box center [720, 309] width 25 height 24
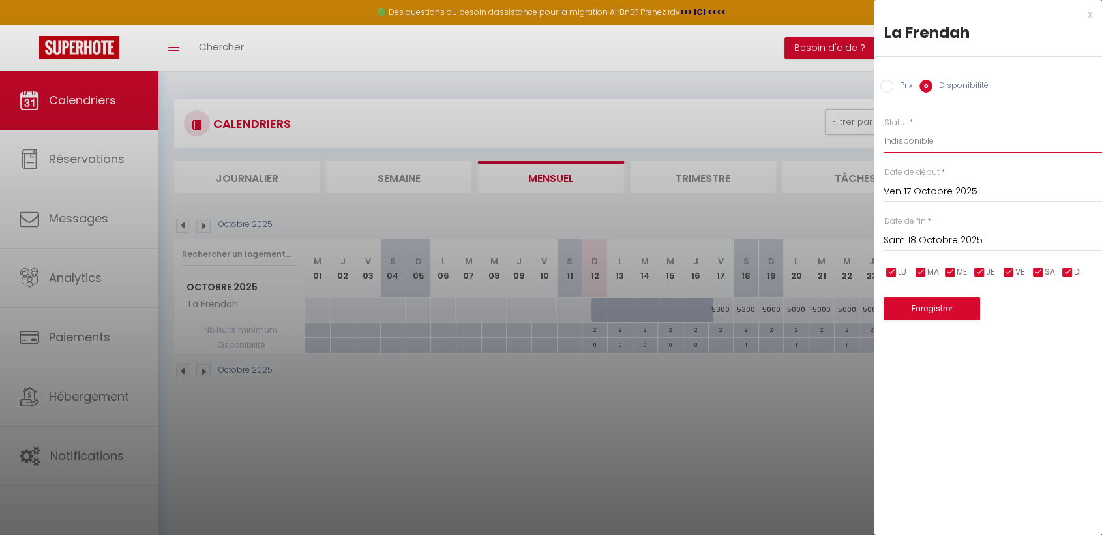
click at [908, 146] on select "Disponible Indisponible" at bounding box center [993, 140] width 218 height 25
click at [884, 128] on select "Disponible Indisponible" at bounding box center [993, 140] width 218 height 25
click at [912, 308] on button "Enregistrer" at bounding box center [932, 308] width 97 height 23
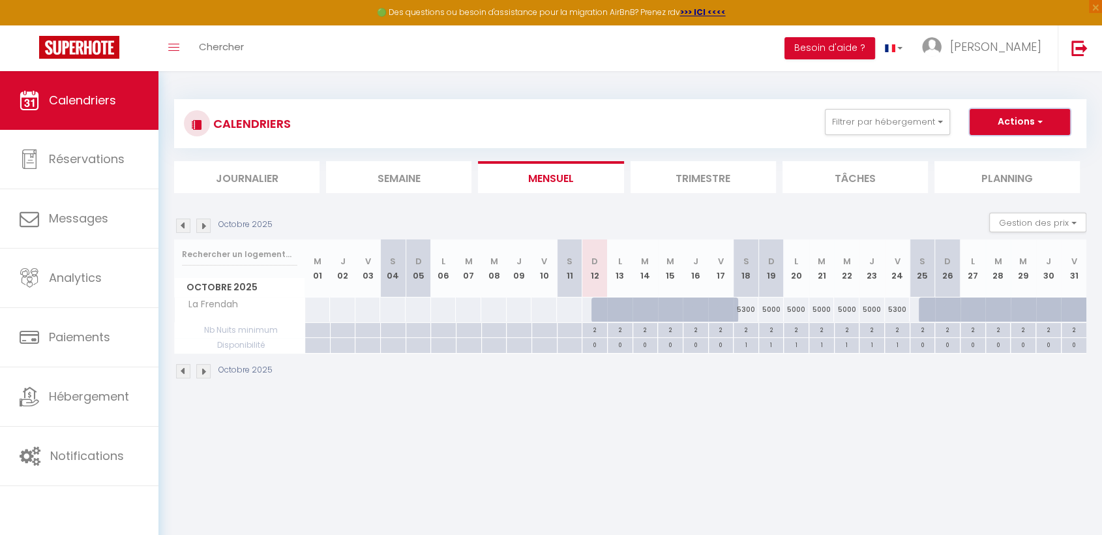
click at [1020, 121] on button "Actions" at bounding box center [1020, 122] width 100 height 26
click at [787, 352] on div "1" at bounding box center [795, 345] width 25 height 15
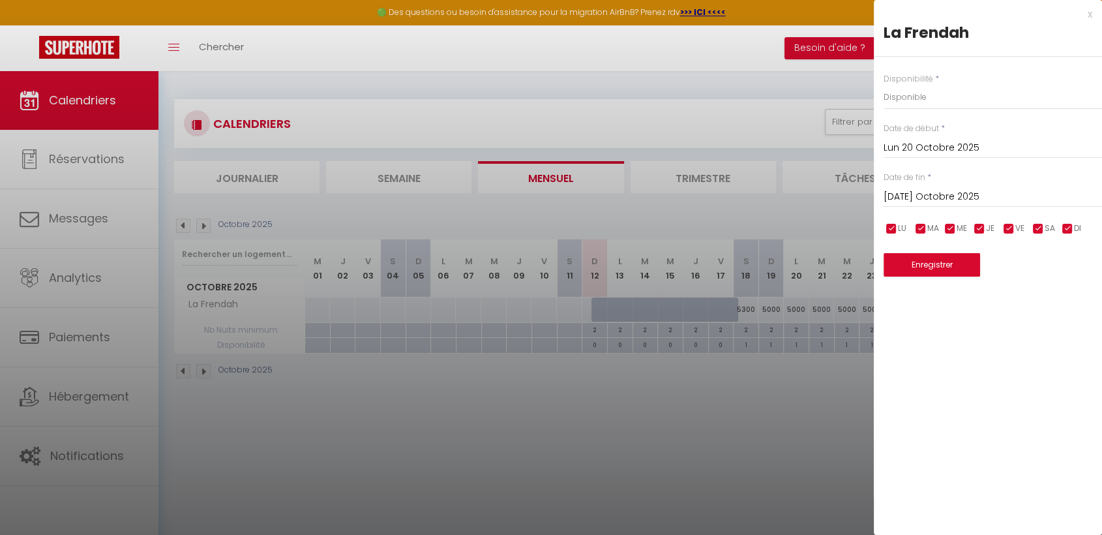
click at [688, 398] on div at bounding box center [551, 267] width 1102 height 535
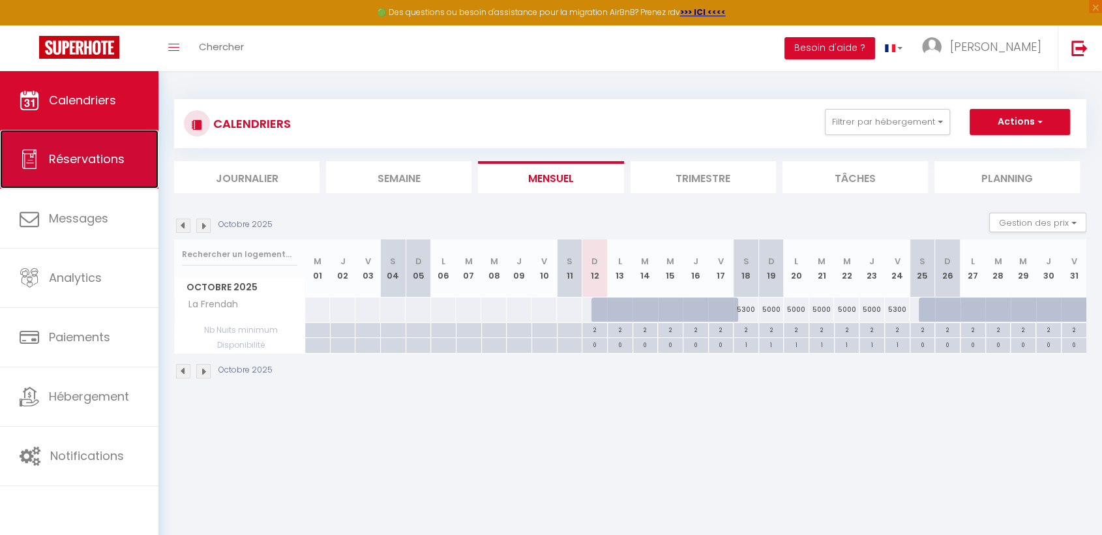
click at [78, 177] on link "Réservations" at bounding box center [79, 159] width 158 height 59
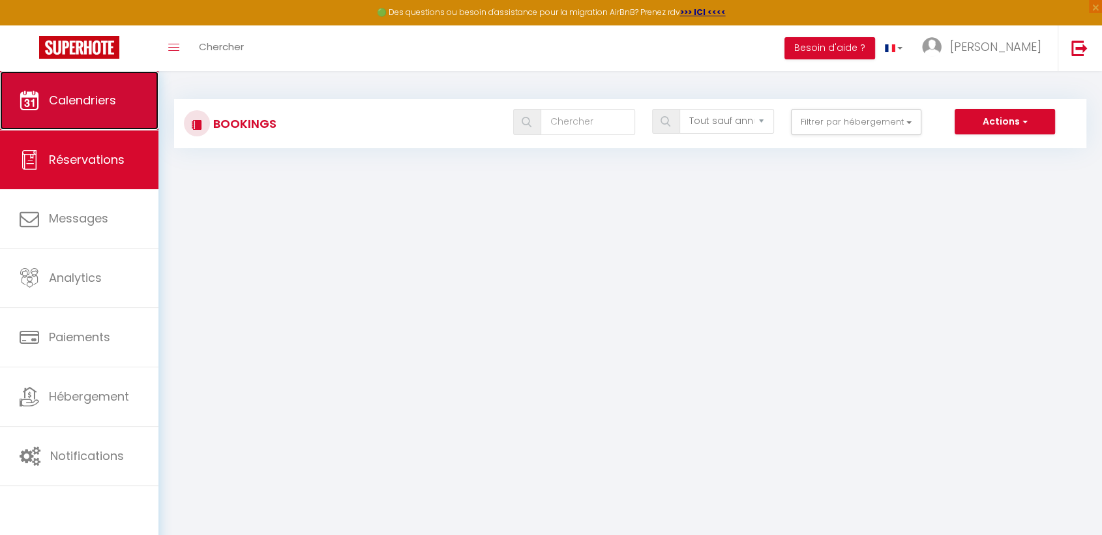
click at [87, 103] on span "Calendriers" at bounding box center [82, 100] width 67 height 16
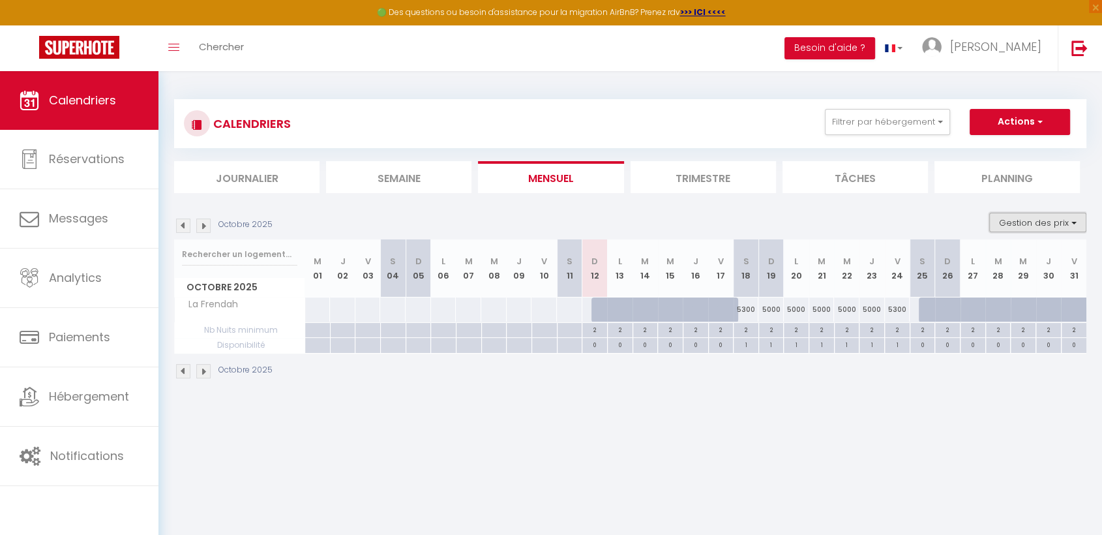
click at [1004, 220] on button "Gestion des prix" at bounding box center [1037, 223] width 97 height 20
click at [991, 129] on button "Actions" at bounding box center [1020, 122] width 100 height 26
click at [1008, 171] on link "Exporter les réservations" at bounding box center [1006, 172] width 113 height 20
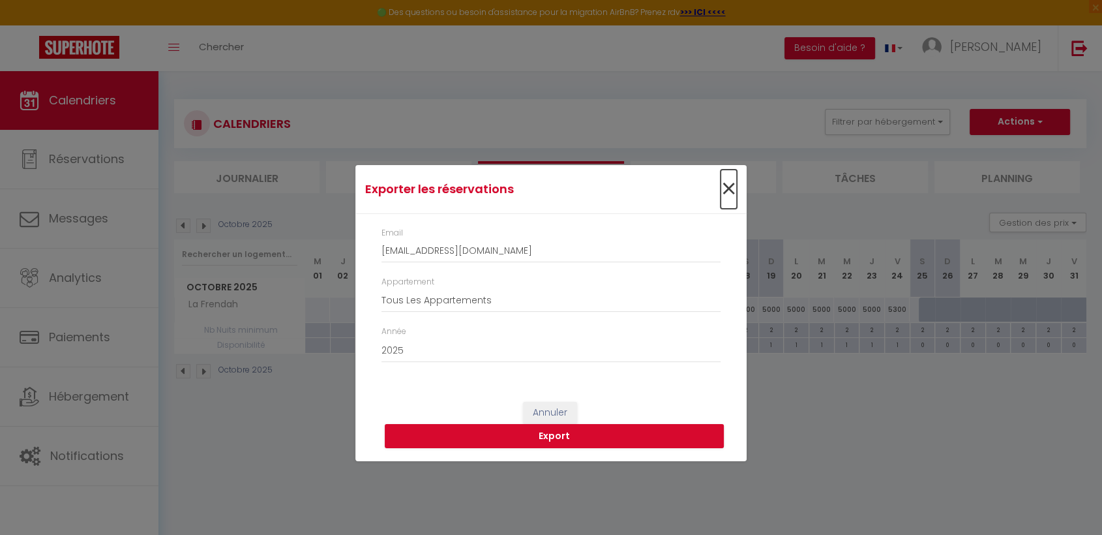
click at [725, 194] on span "×" at bounding box center [729, 189] width 16 height 39
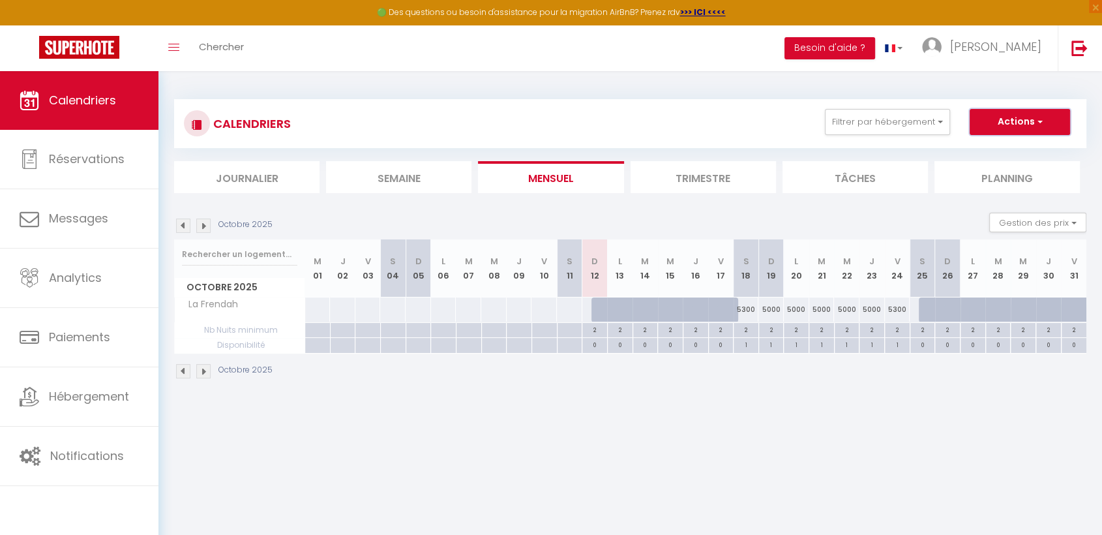
click at [1005, 115] on button "Actions" at bounding box center [1020, 122] width 100 height 26
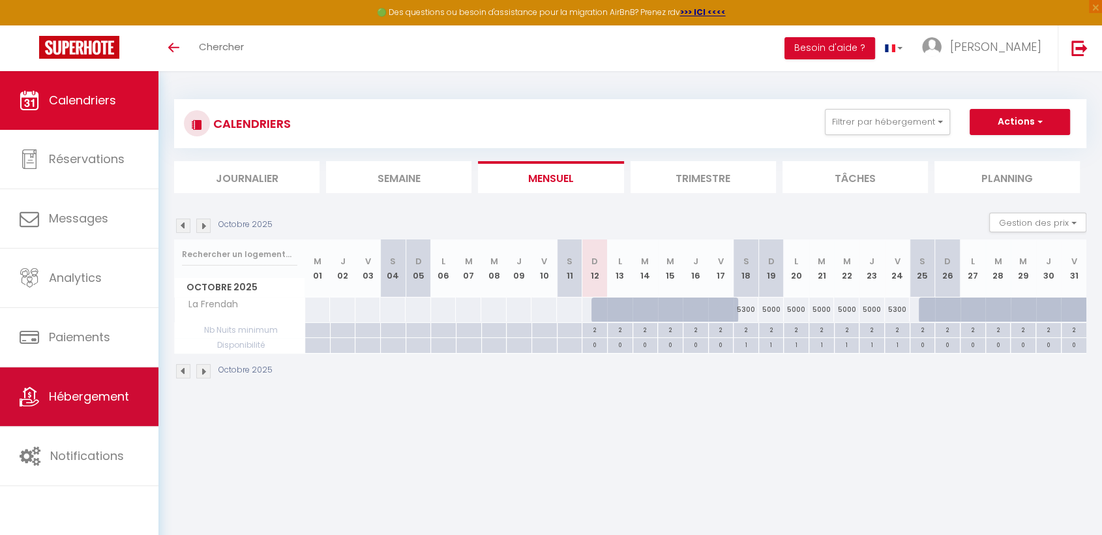
click at [102, 413] on link "Hébergement" at bounding box center [79, 396] width 158 height 59
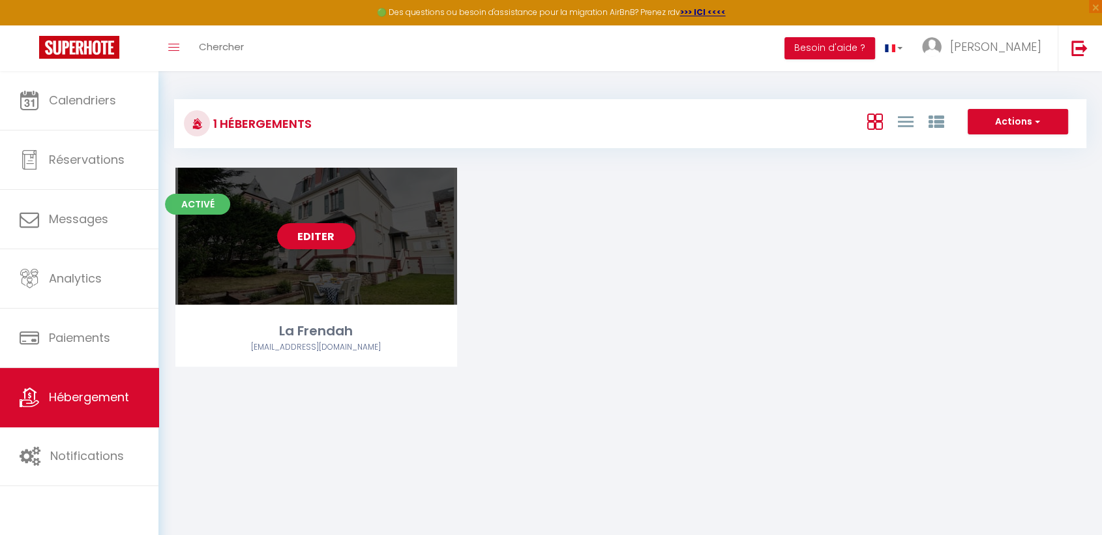
click at [349, 207] on div "Editer" at bounding box center [316, 236] width 282 height 137
select select "3"
select select "2"
select select "1"
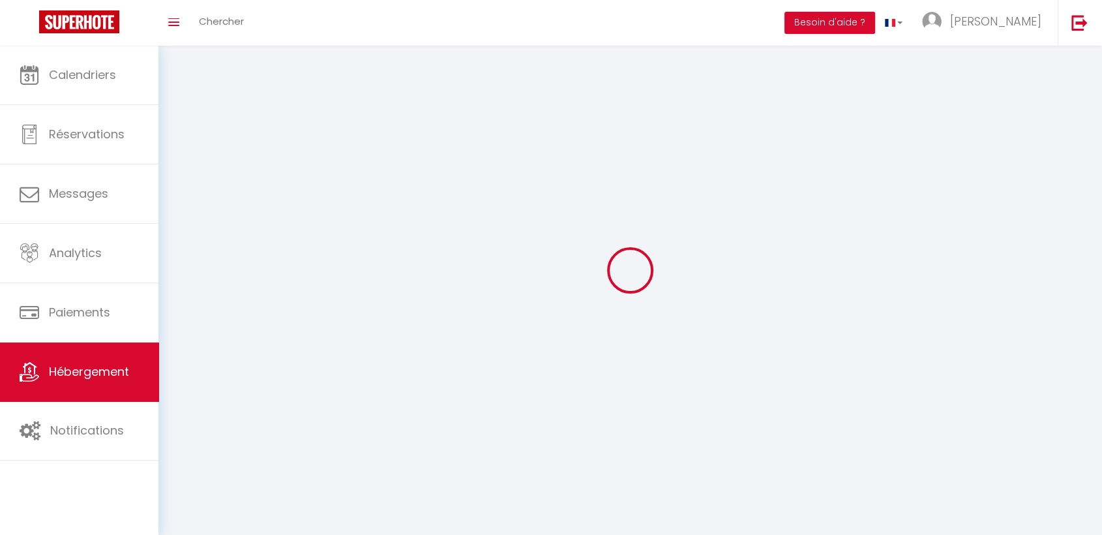
select select
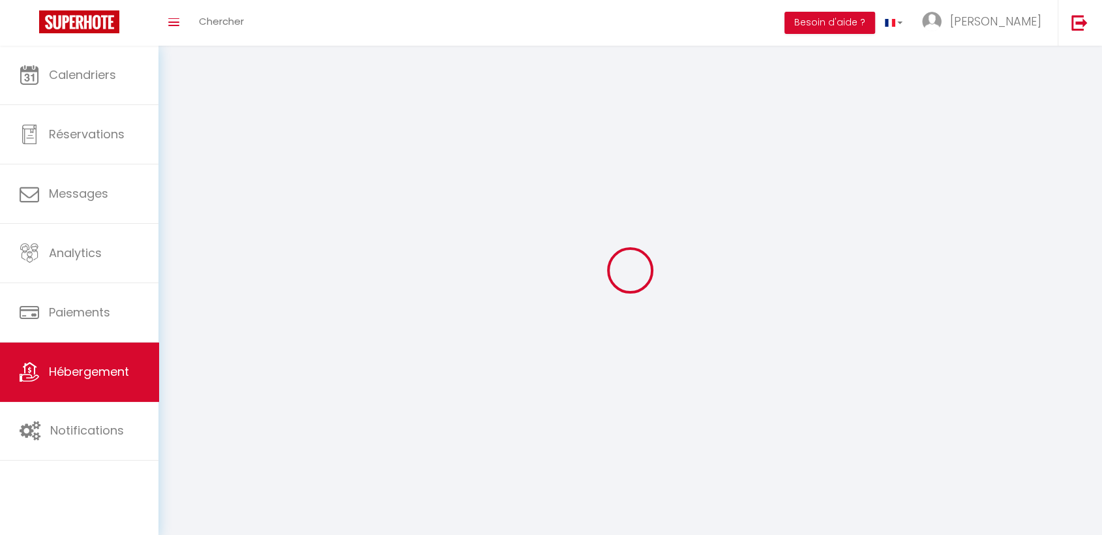
select select
checkbox input "false"
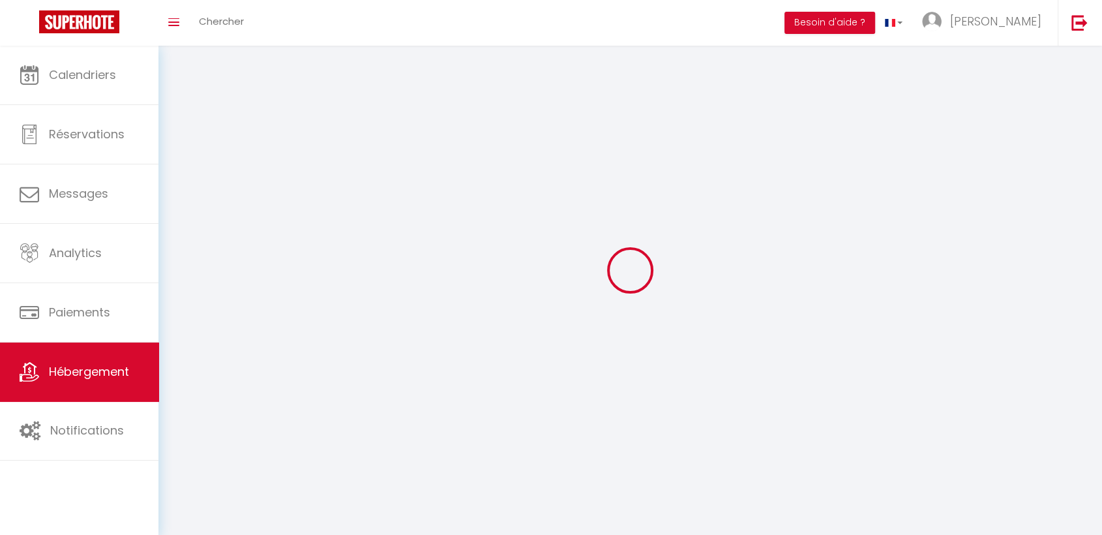
select select
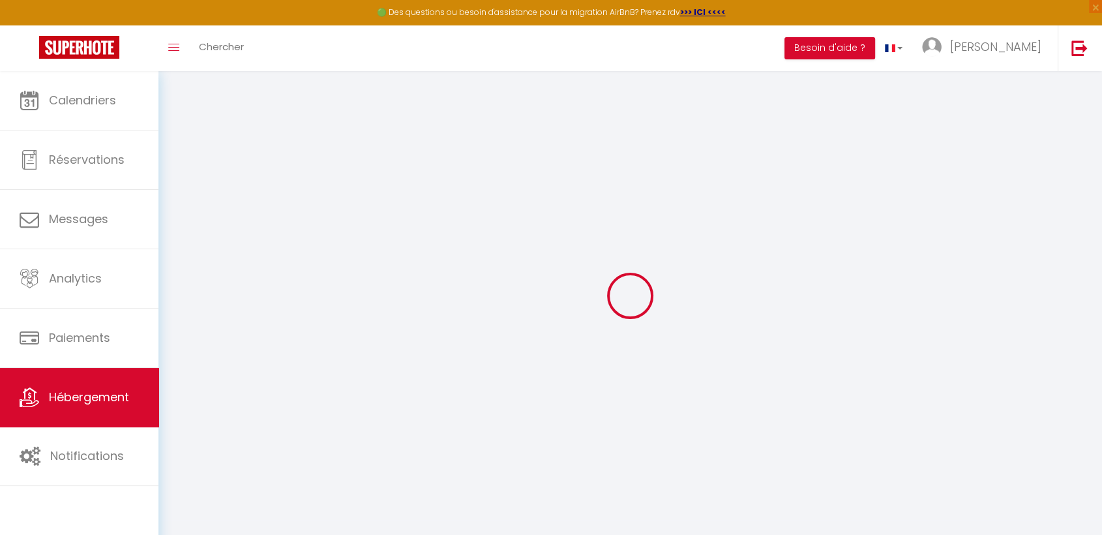
select select "17:00"
select select "23:45"
select select "10:00"
select select "30"
select select "120"
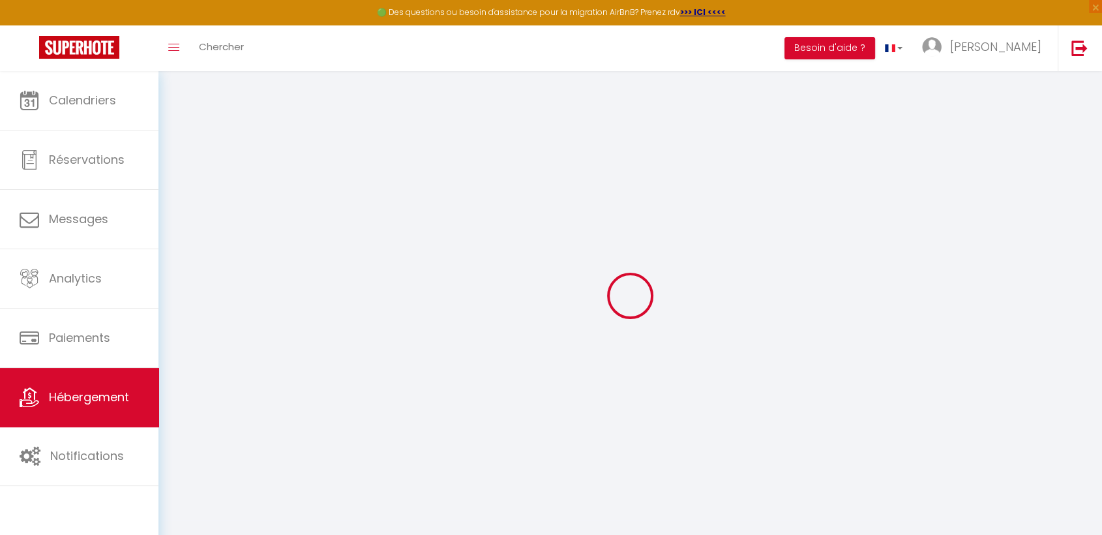
select select
checkbox input "false"
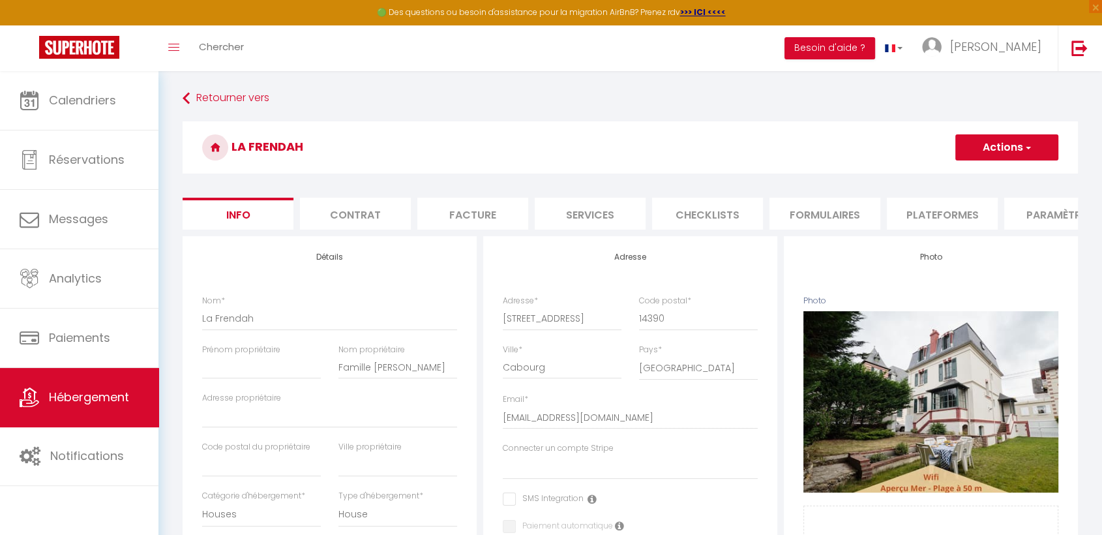
click at [711, 205] on li "Checklists" at bounding box center [707, 214] width 111 height 32
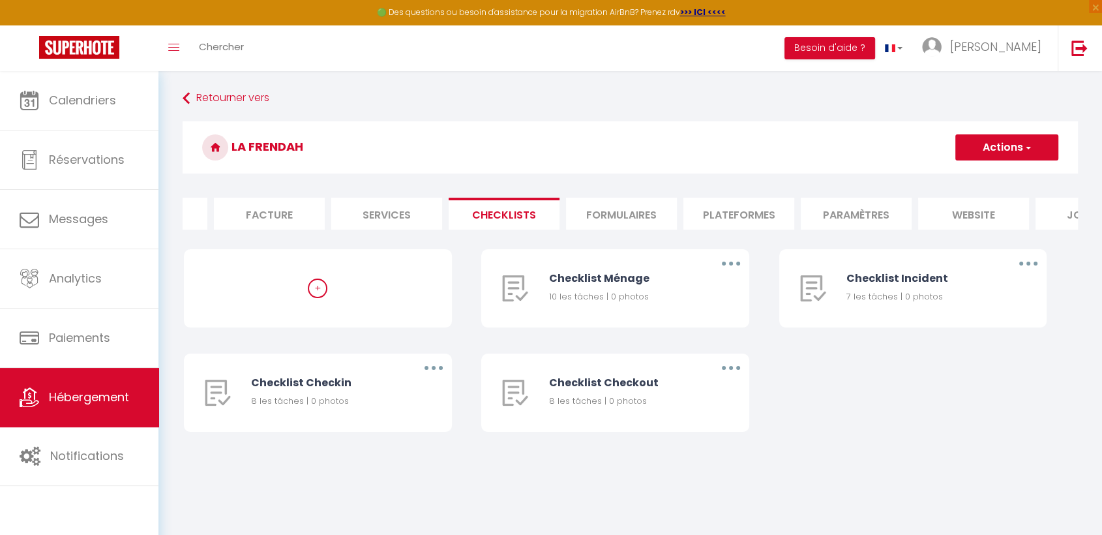
scroll to position [0, 232]
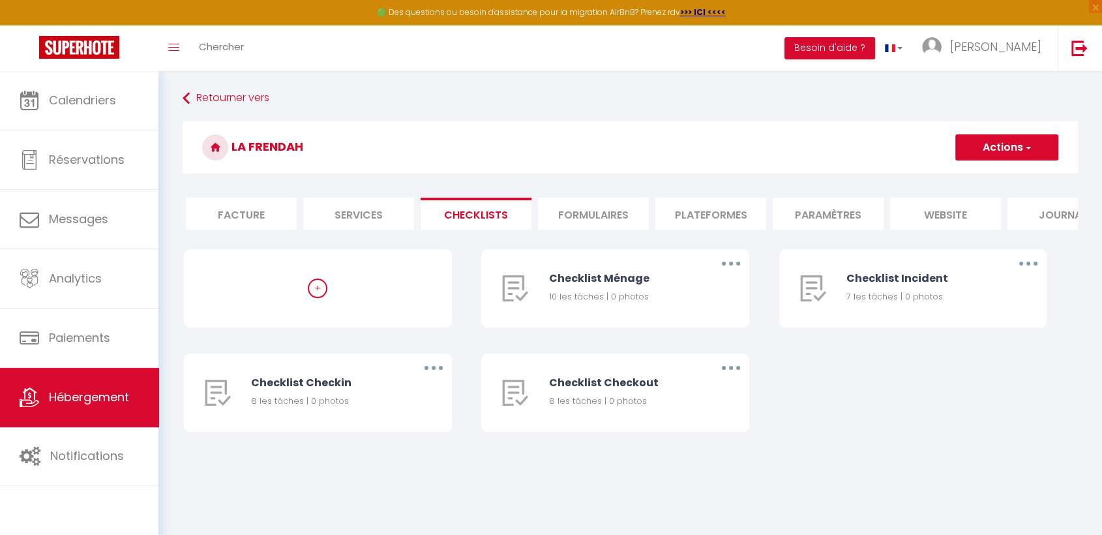
click at [932, 215] on li "website" at bounding box center [945, 214] width 111 height 32
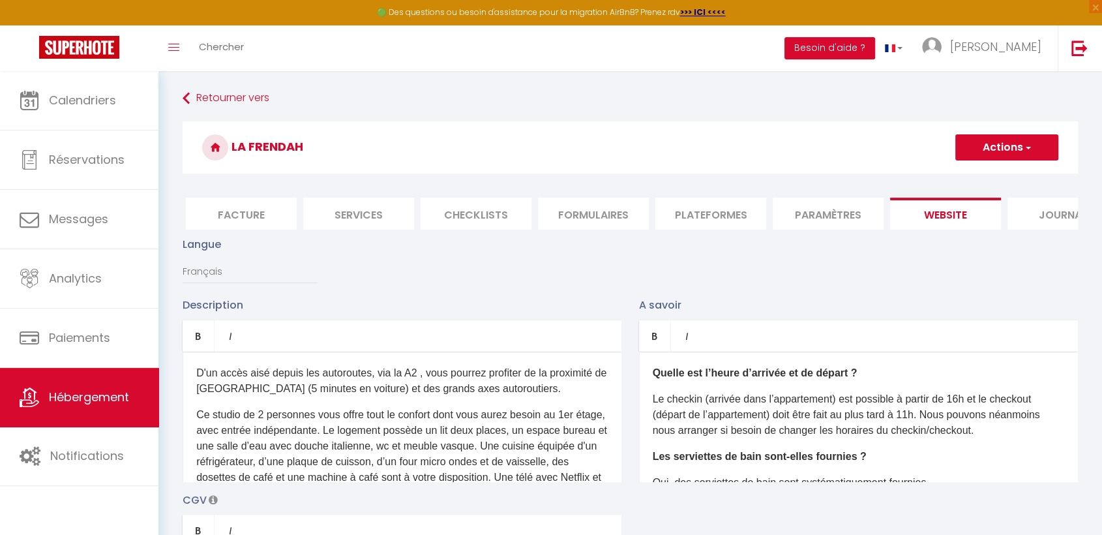
click at [362, 200] on li "Services" at bounding box center [358, 214] width 111 height 32
select select
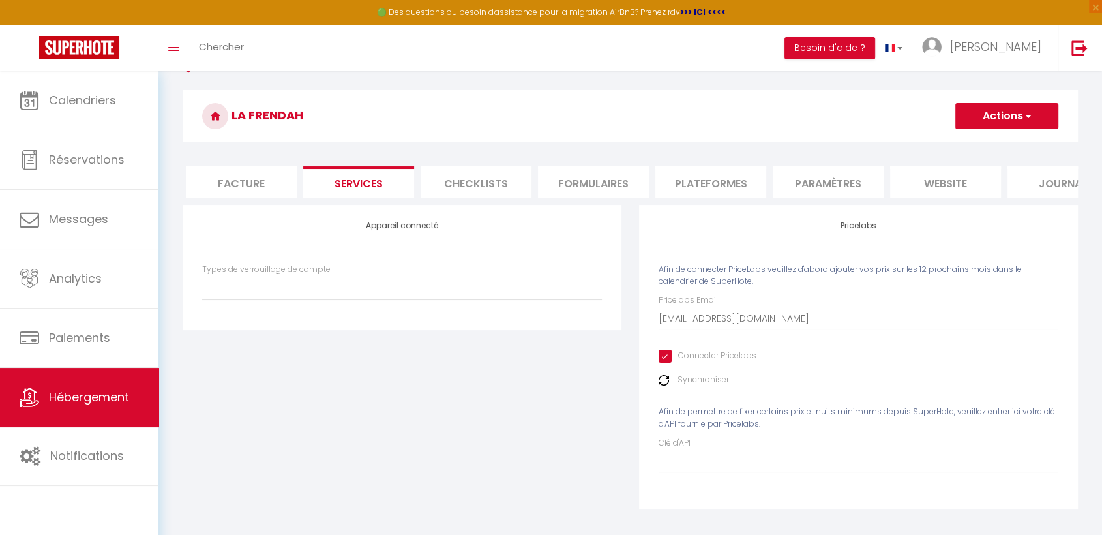
scroll to position [34, 0]
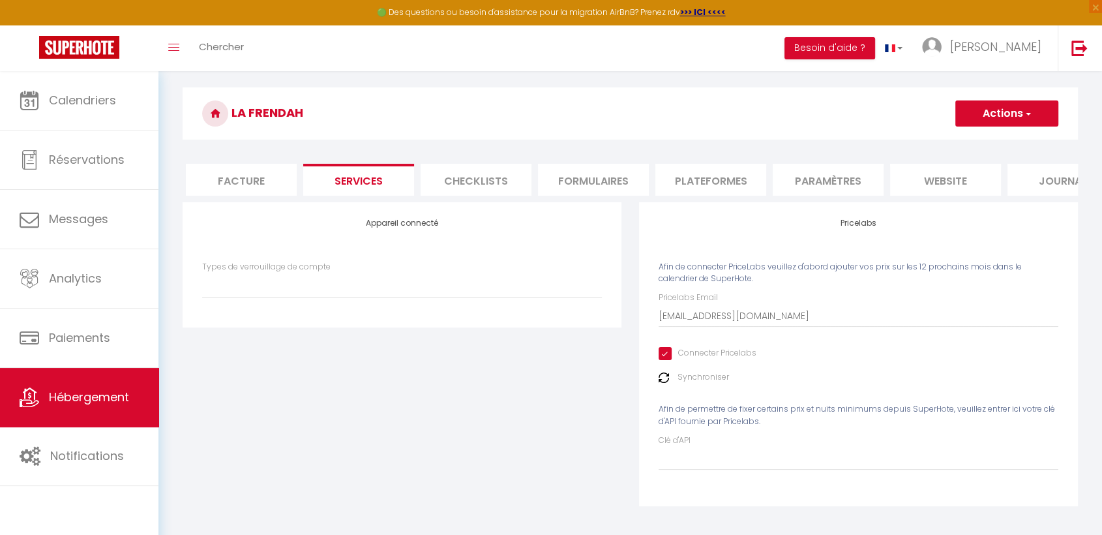
click at [663, 383] on img at bounding box center [664, 377] width 10 height 10
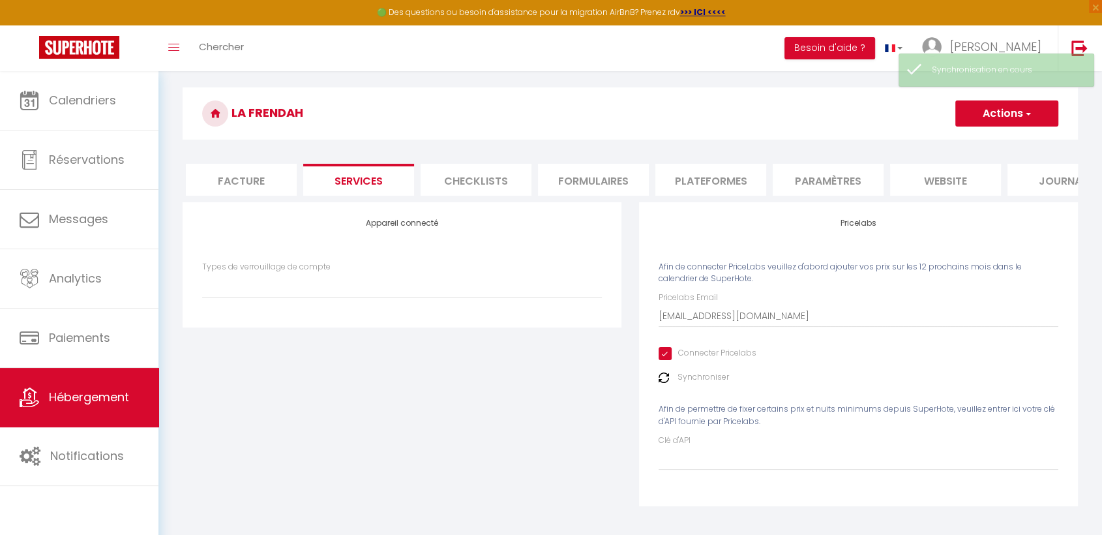
click at [688, 383] on label "Synchroniser" at bounding box center [704, 377] width 52 height 12
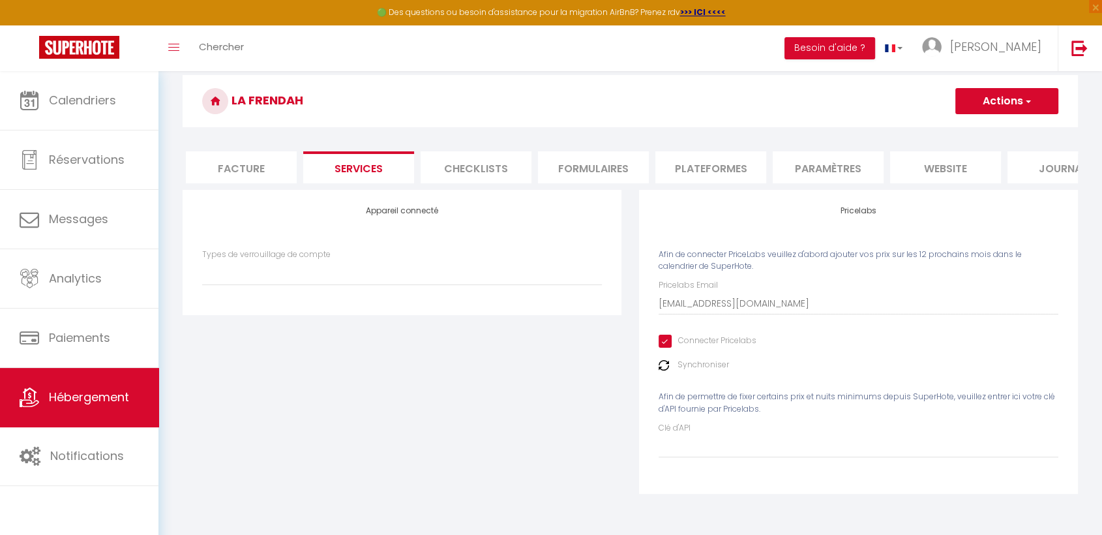
scroll to position [71, 0]
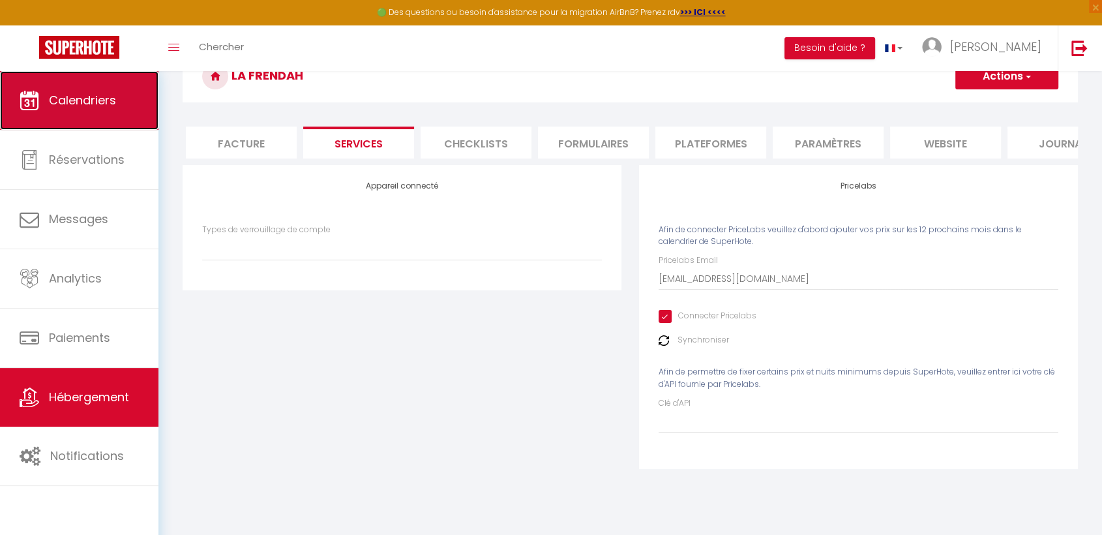
click at [110, 85] on link "Calendriers" at bounding box center [79, 100] width 158 height 59
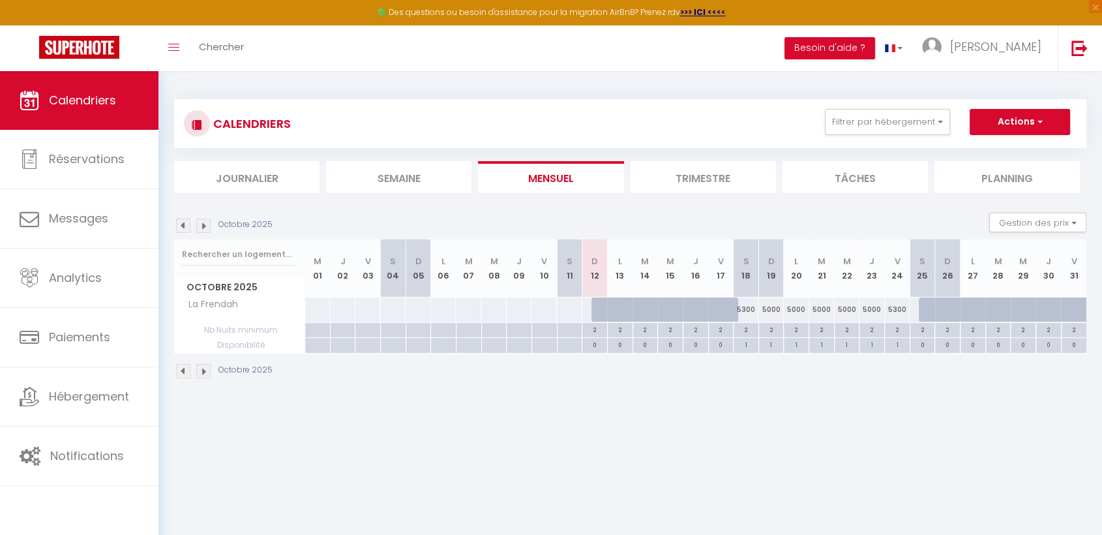
click at [680, 166] on li "Trimestre" at bounding box center [703, 177] width 145 height 32
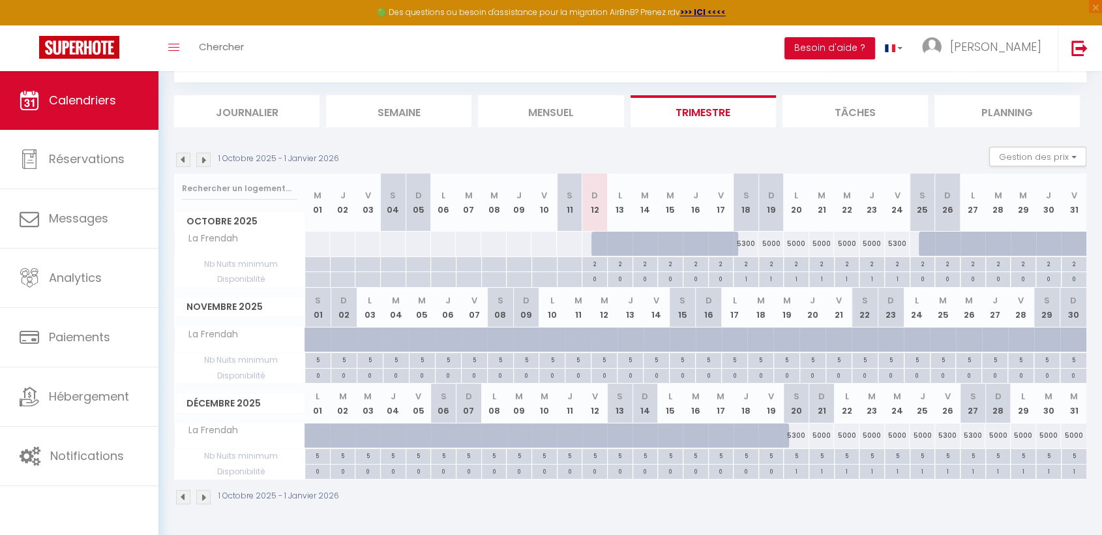
scroll to position [71, 0]
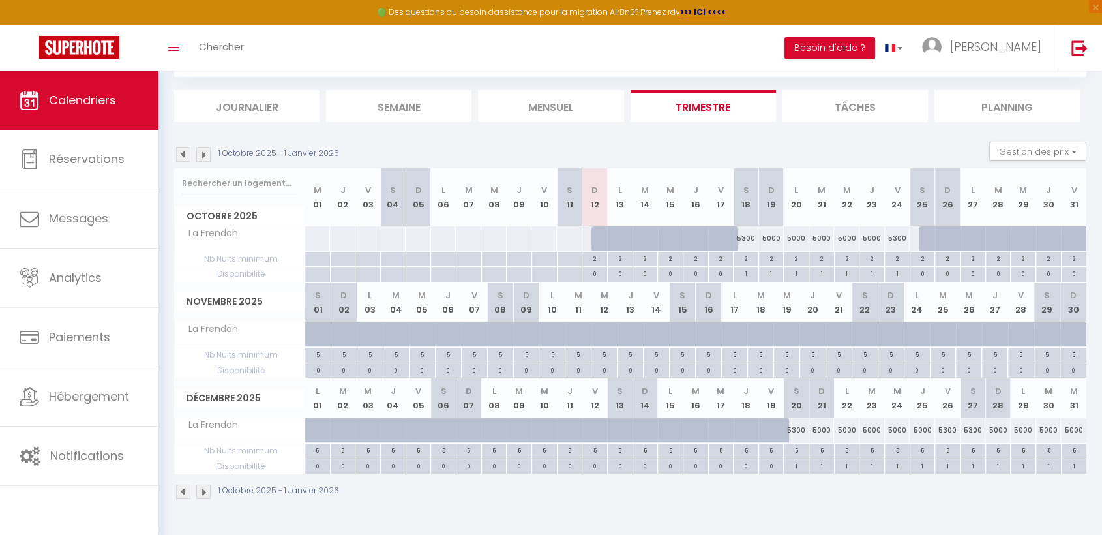
click at [209, 149] on img at bounding box center [203, 154] width 14 height 14
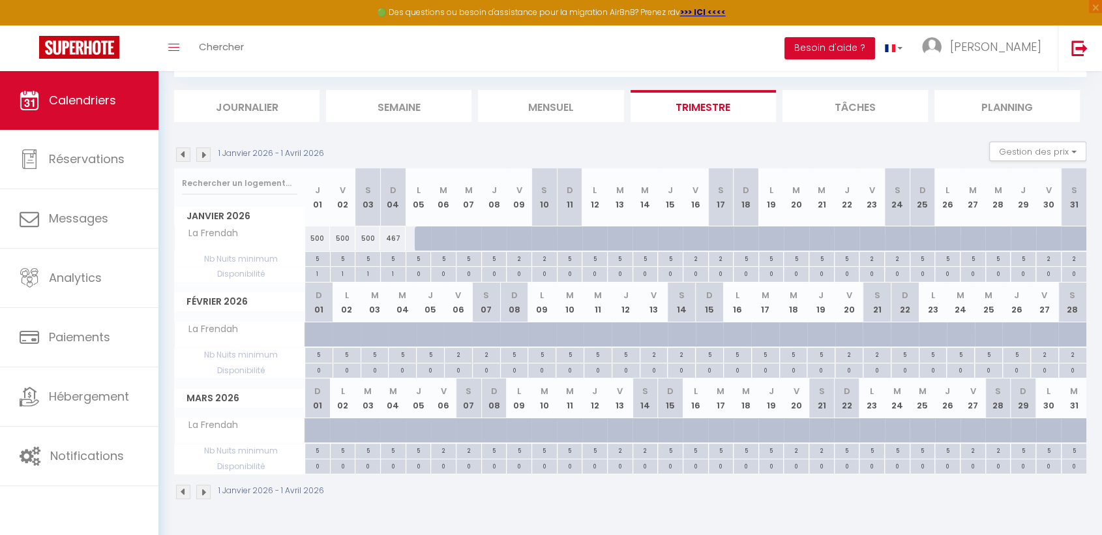
click at [487, 307] on th "S 07" at bounding box center [486, 302] width 28 height 40
click at [485, 331] on div at bounding box center [497, 341] width 28 height 25
type input "418"
type input "[PERSON_NAME] 07 Février 2026"
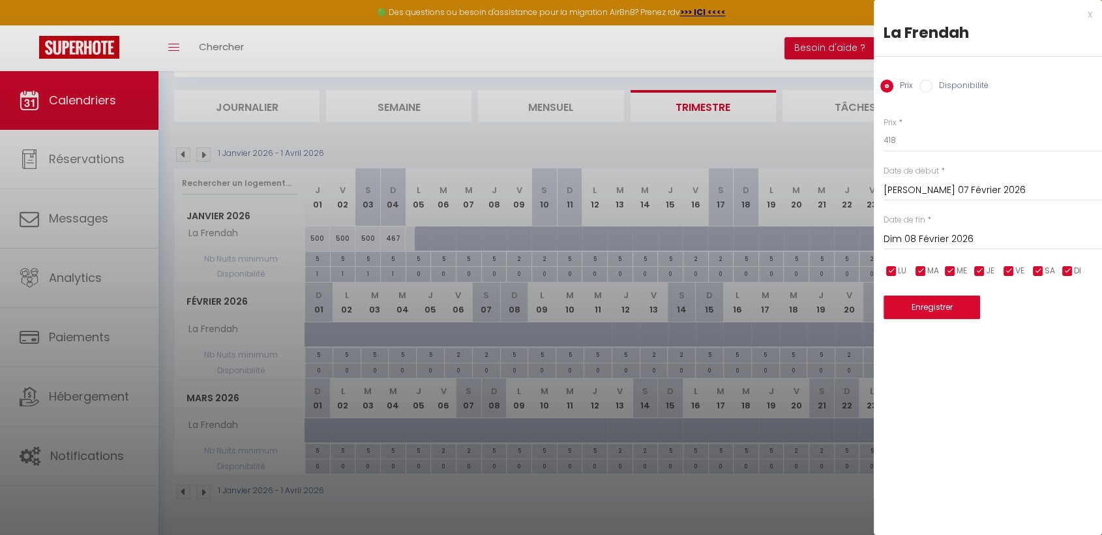
click at [916, 239] on input "Dim 08 Février 2026" at bounding box center [993, 239] width 218 height 17
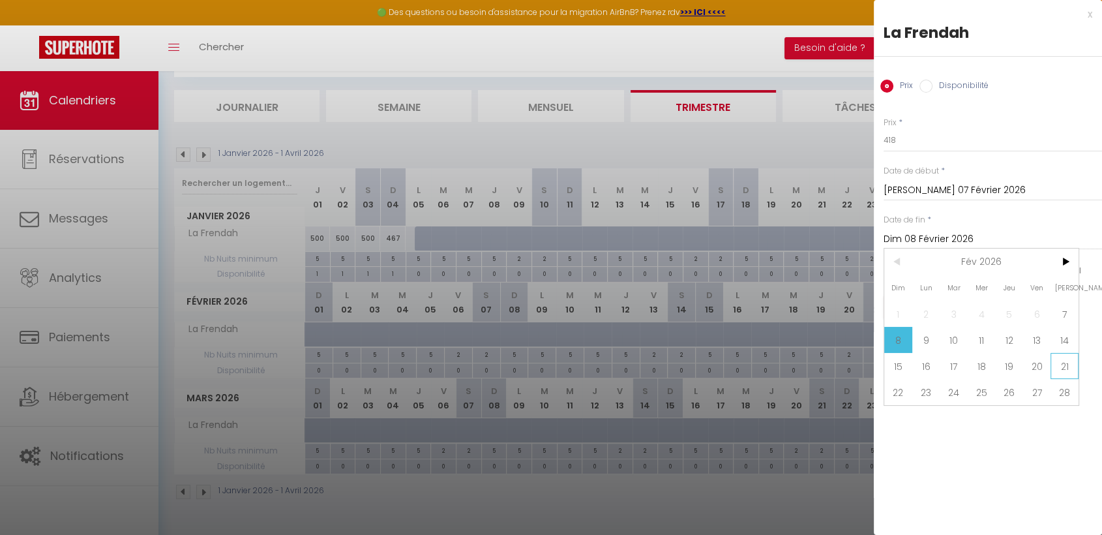
click at [1059, 361] on span "21" at bounding box center [1065, 366] width 28 height 26
type input "[PERSON_NAME] 21 Février 2026"
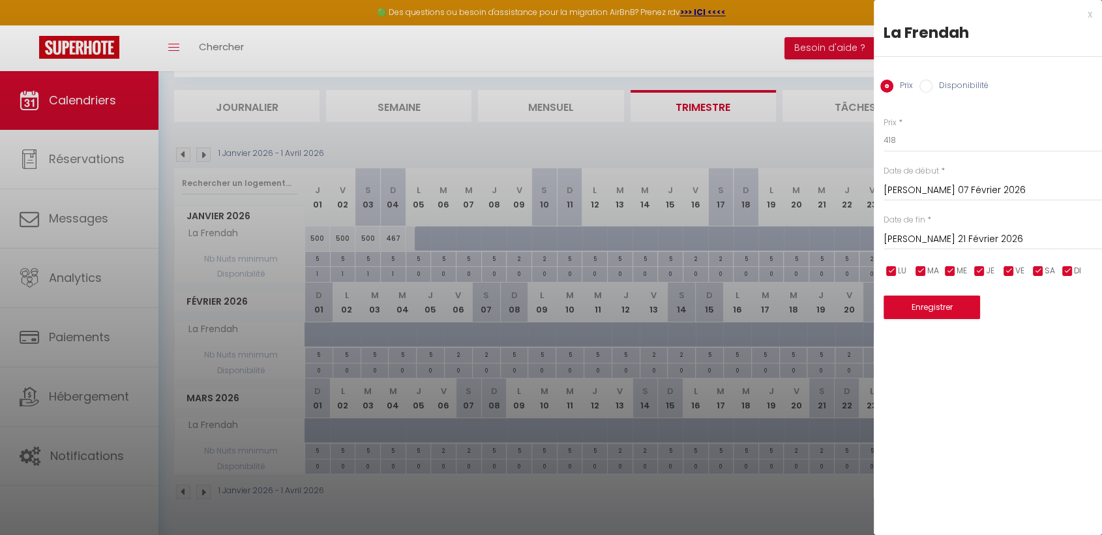
click at [934, 88] on label "Disponibilité" at bounding box center [961, 87] width 56 height 14
click at [933, 88] on input "Disponibilité" at bounding box center [926, 86] width 13 height 13
radio input "true"
radio input "false"
click at [909, 138] on select "Disponible Indisponible" at bounding box center [993, 140] width 218 height 25
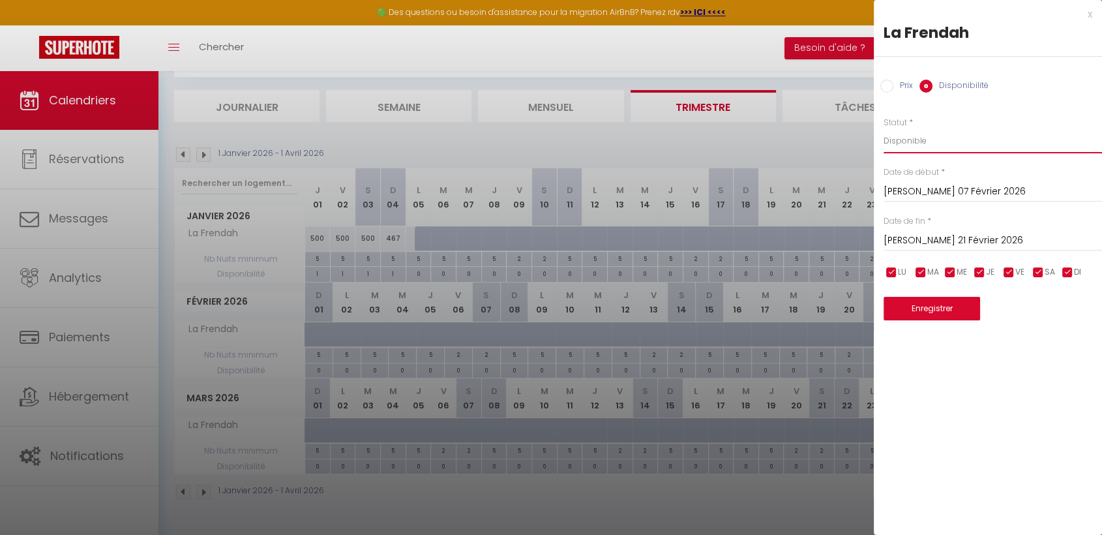
click at [884, 128] on select "Disponible Indisponible" at bounding box center [993, 140] width 218 height 25
click at [925, 304] on button "Enregistrer" at bounding box center [932, 308] width 97 height 23
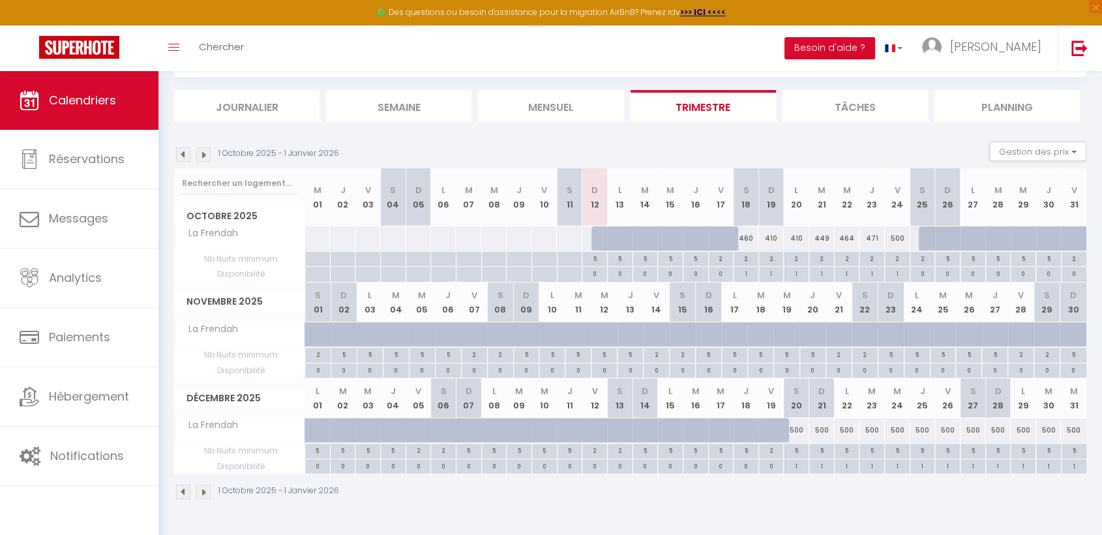
click at [209, 151] on img at bounding box center [203, 154] width 14 height 14
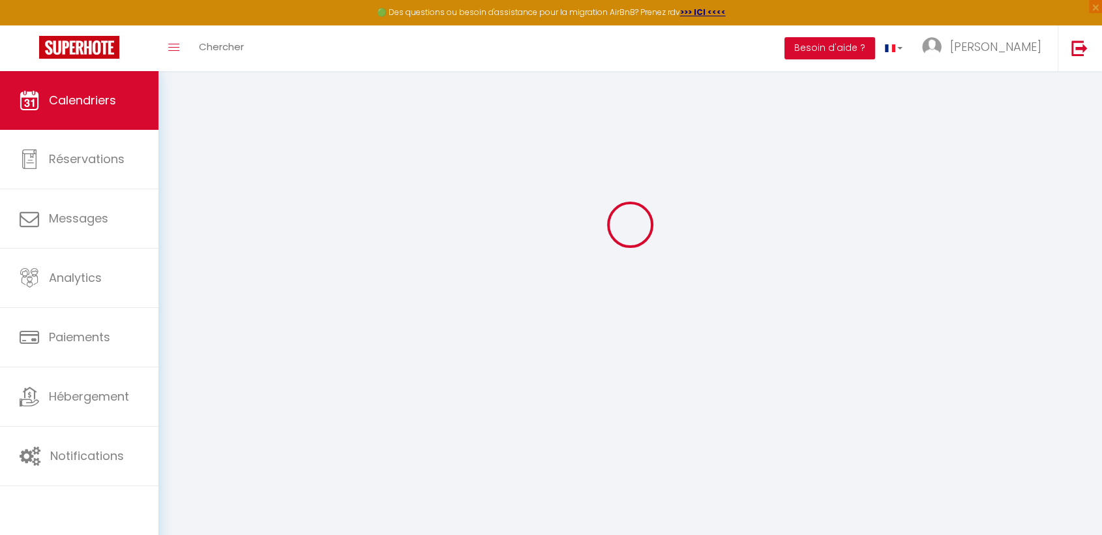
click at [209, 151] on div at bounding box center [630, 224] width 912 height 417
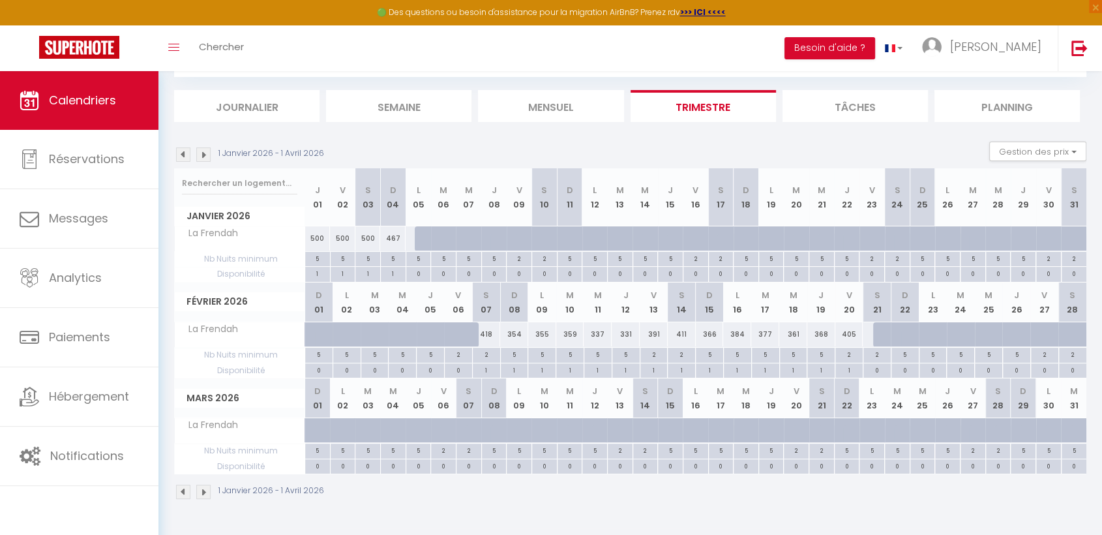
click at [209, 151] on img at bounding box center [203, 154] width 14 height 14
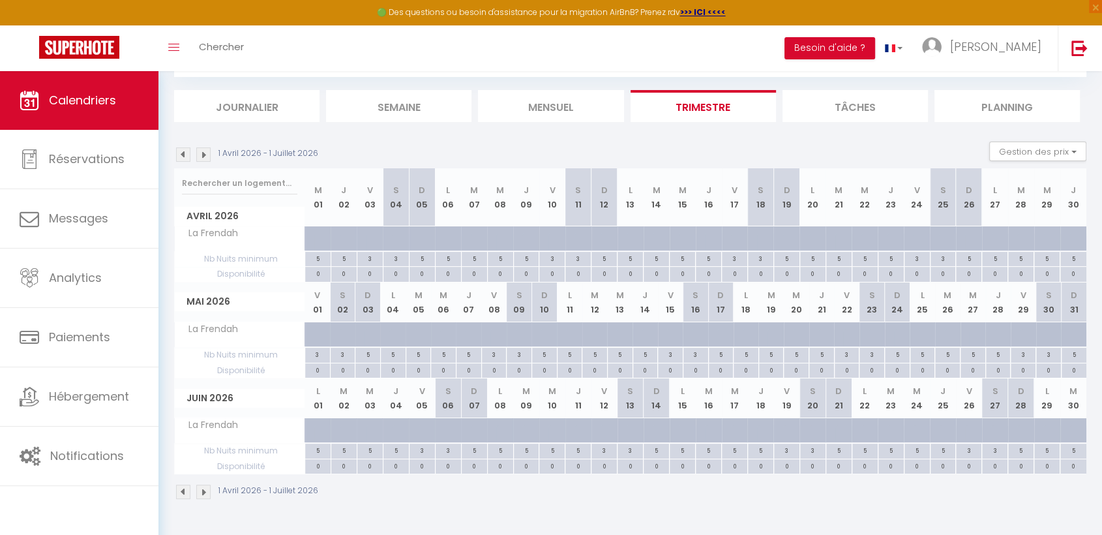
click at [209, 151] on img at bounding box center [203, 154] width 14 height 14
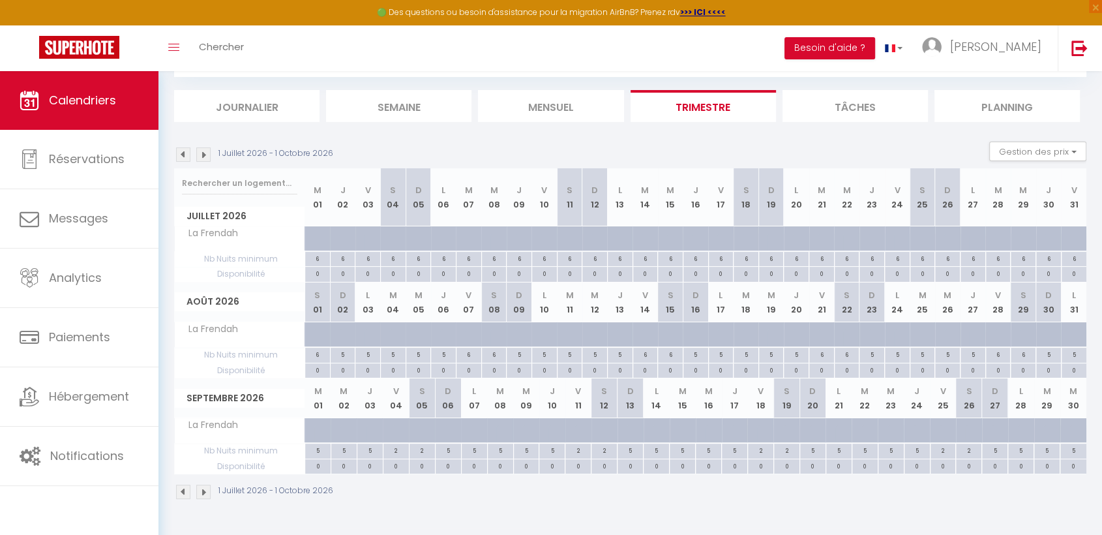
click at [186, 151] on img at bounding box center [183, 154] width 14 height 14
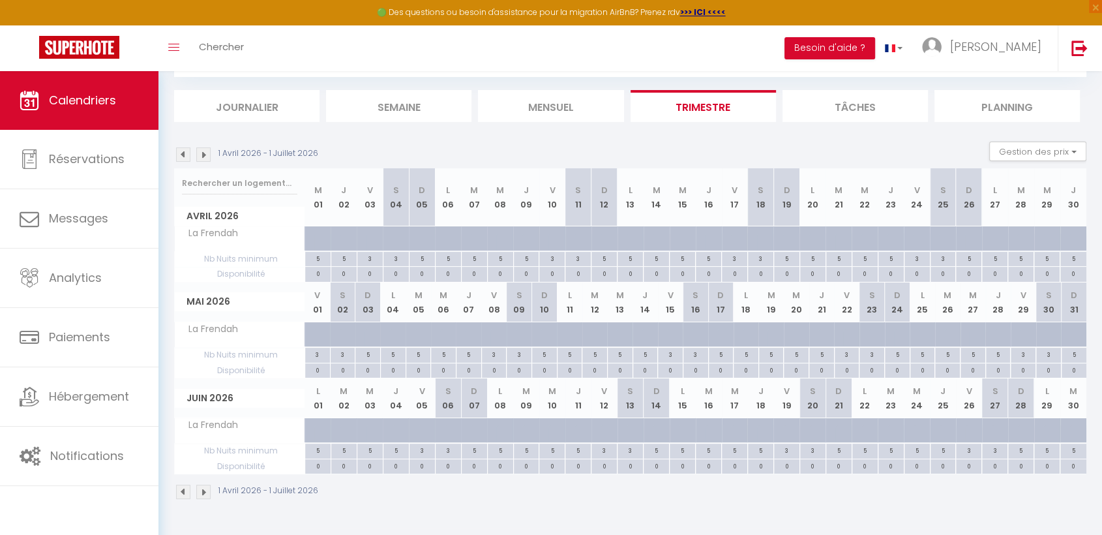
click at [186, 151] on img at bounding box center [183, 154] width 14 height 14
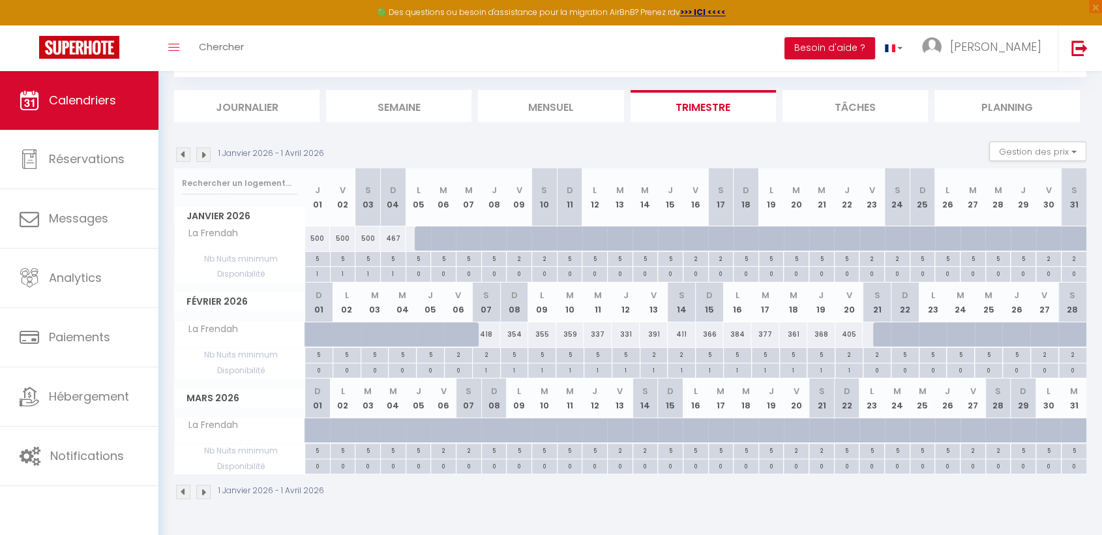
click at [875, 330] on div at bounding box center [887, 334] width 28 height 25
select select "1"
type input "[PERSON_NAME] 21 Février 2026"
type input "Dim 22 Février 2026"
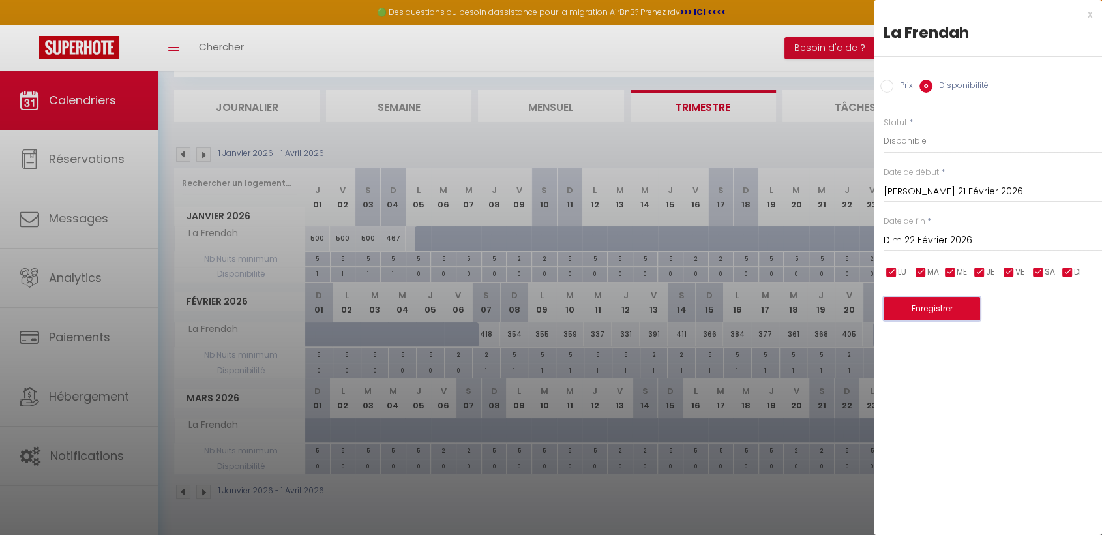
click at [933, 308] on button "Enregistrer" at bounding box center [932, 308] width 97 height 23
